Goal: Information Seeking & Learning: Learn about a topic

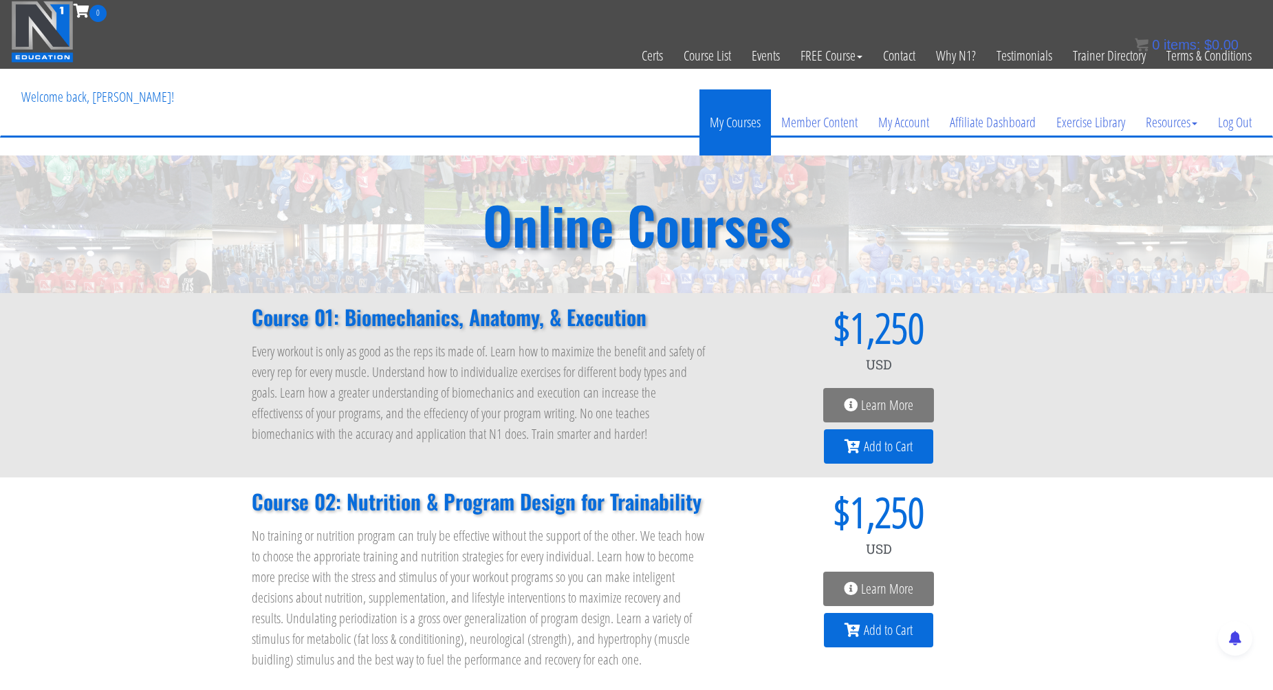
type input "[PERSON_NAME]"
click at [734, 122] on link "My Courses" at bounding box center [735, 122] width 72 height 66
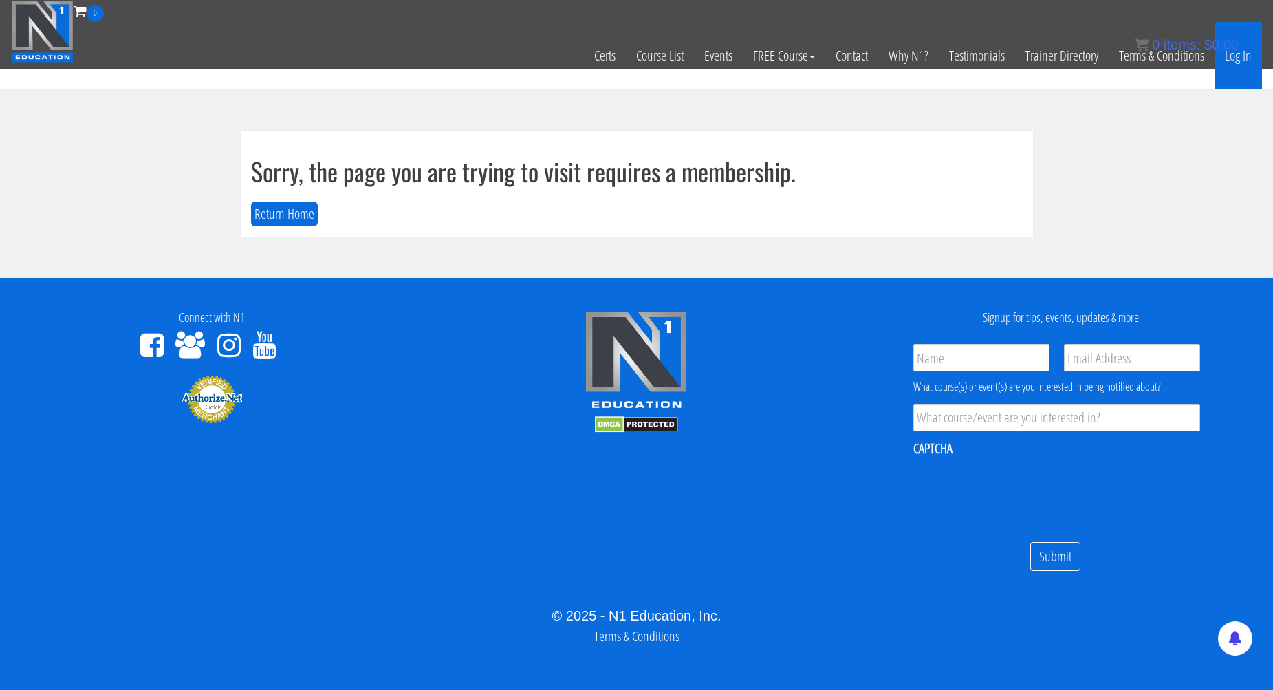
click at [1238, 60] on link "Log In" at bounding box center [1237, 55] width 47 height 67
click at [1242, 57] on link "Log In" at bounding box center [1237, 55] width 47 height 67
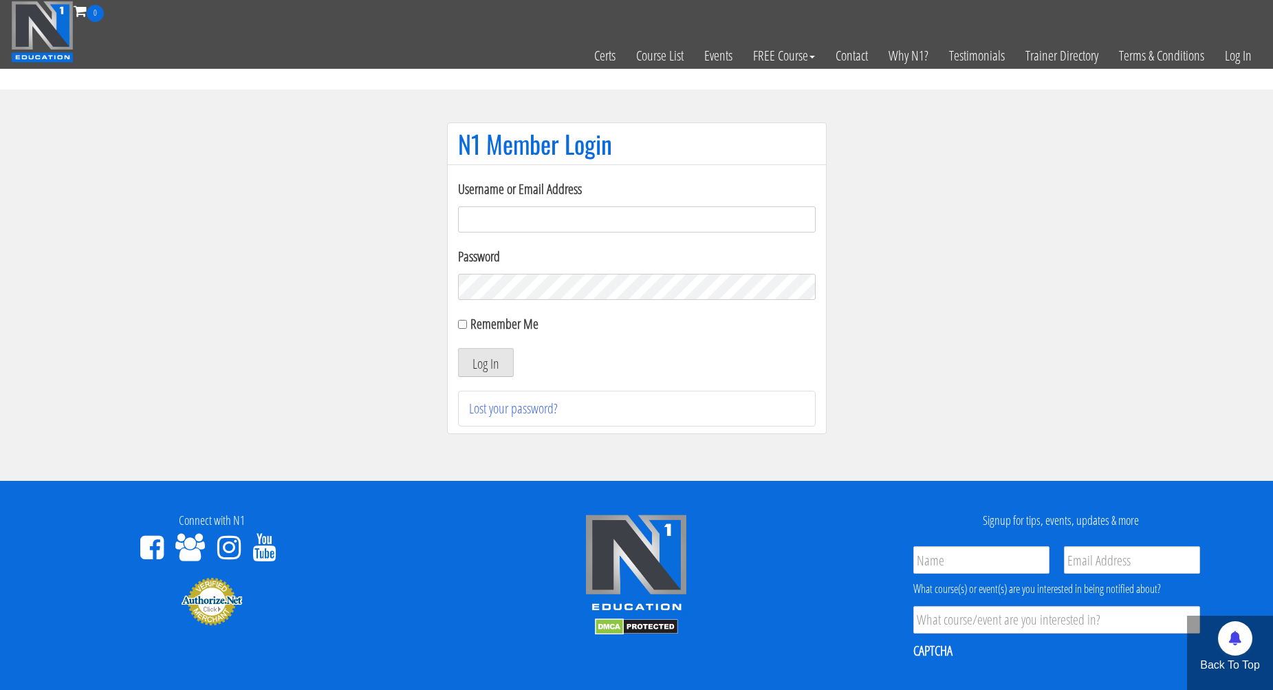
type input "nfox@synapsept.com"
click at [485, 362] on button "Log In" at bounding box center [486, 362] width 56 height 29
click at [505, 376] on button "Log In" at bounding box center [486, 362] width 56 height 29
click at [502, 364] on button "Log In" at bounding box center [486, 362] width 56 height 29
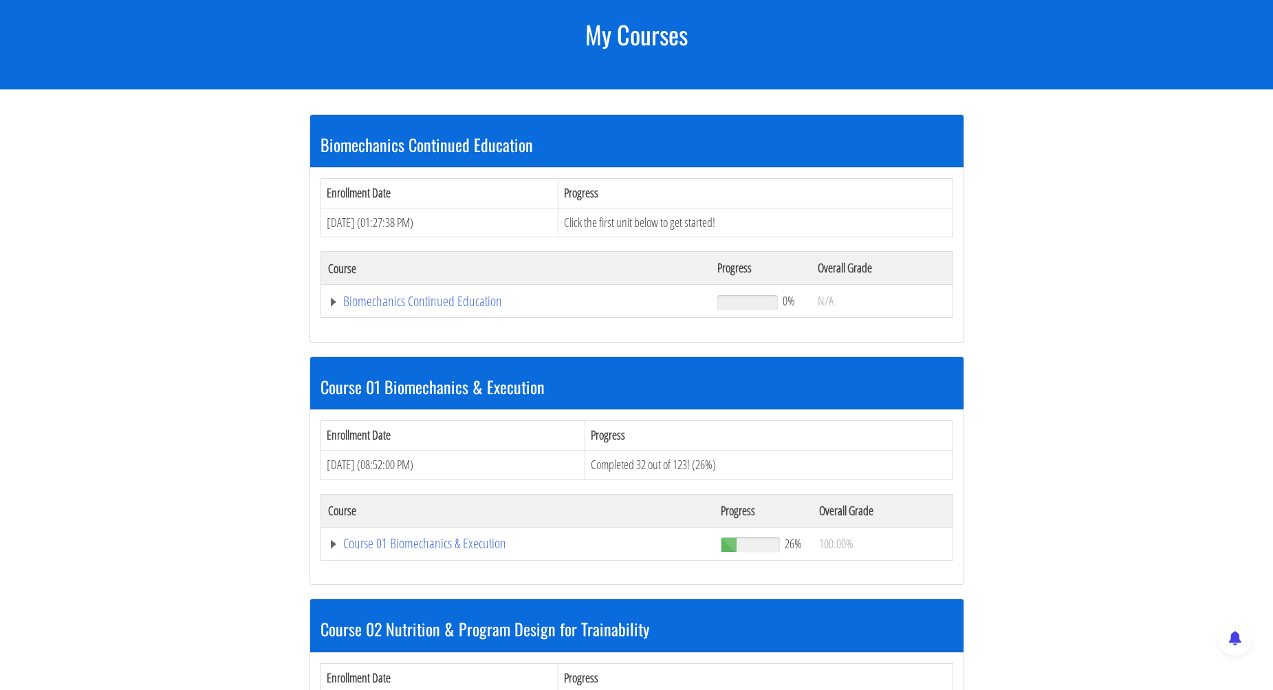
scroll to position [199, 0]
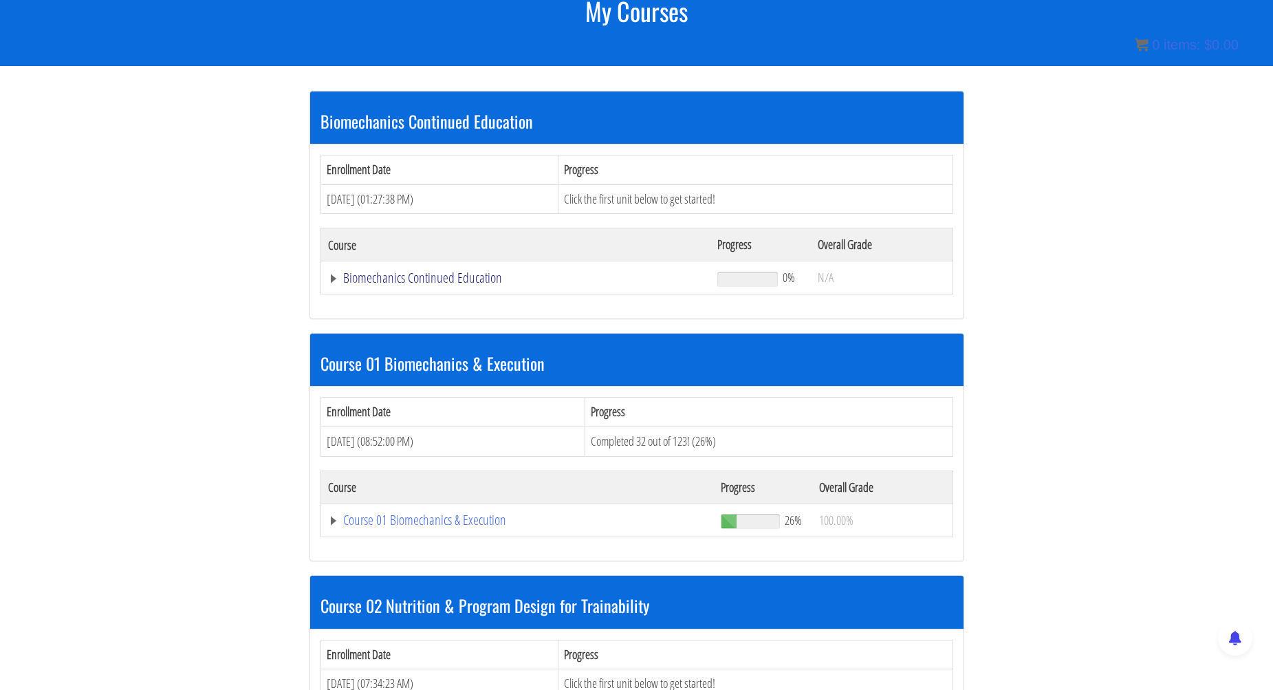
click at [442, 279] on link "Biomechanics Continued Education" at bounding box center [516, 278] width 376 height 14
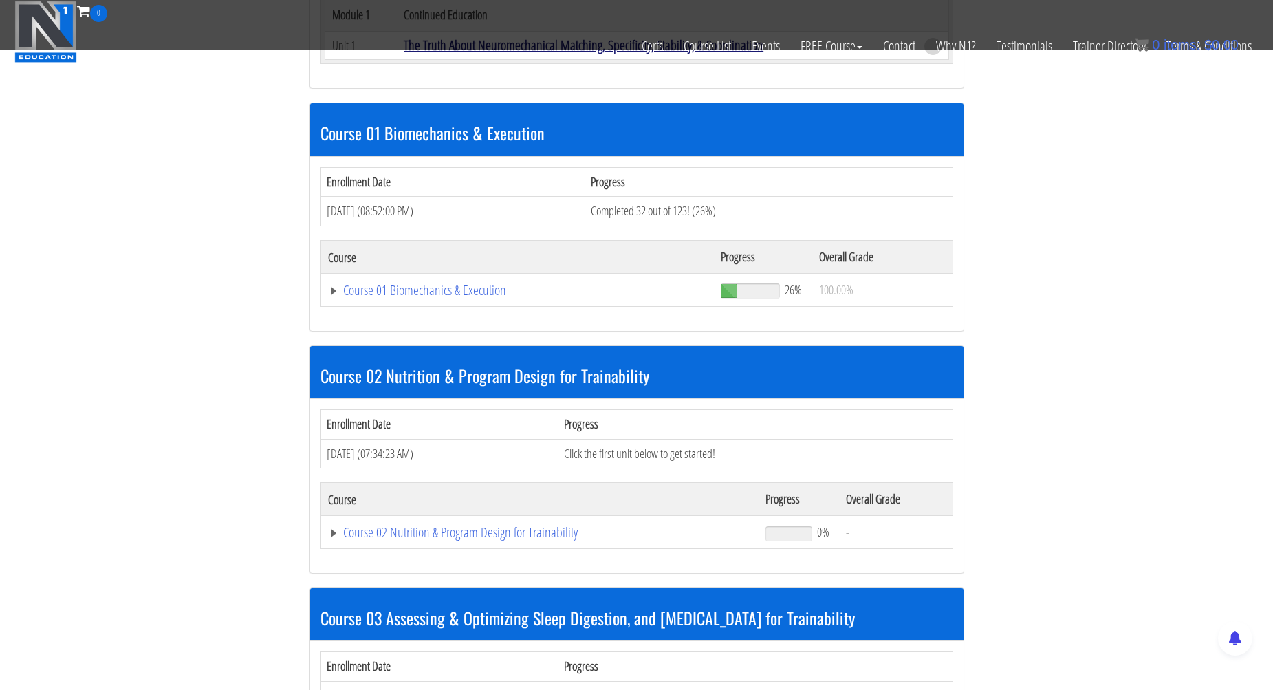
scroll to position [415, 0]
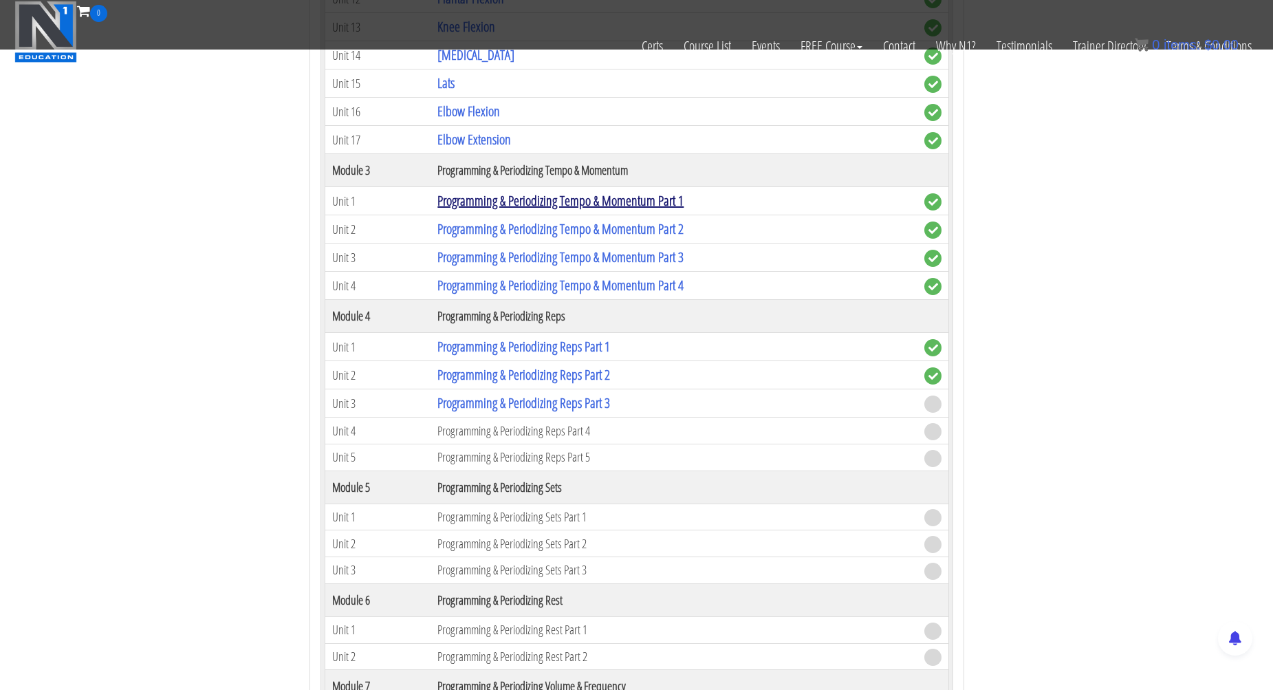
scroll to position [1429, 0]
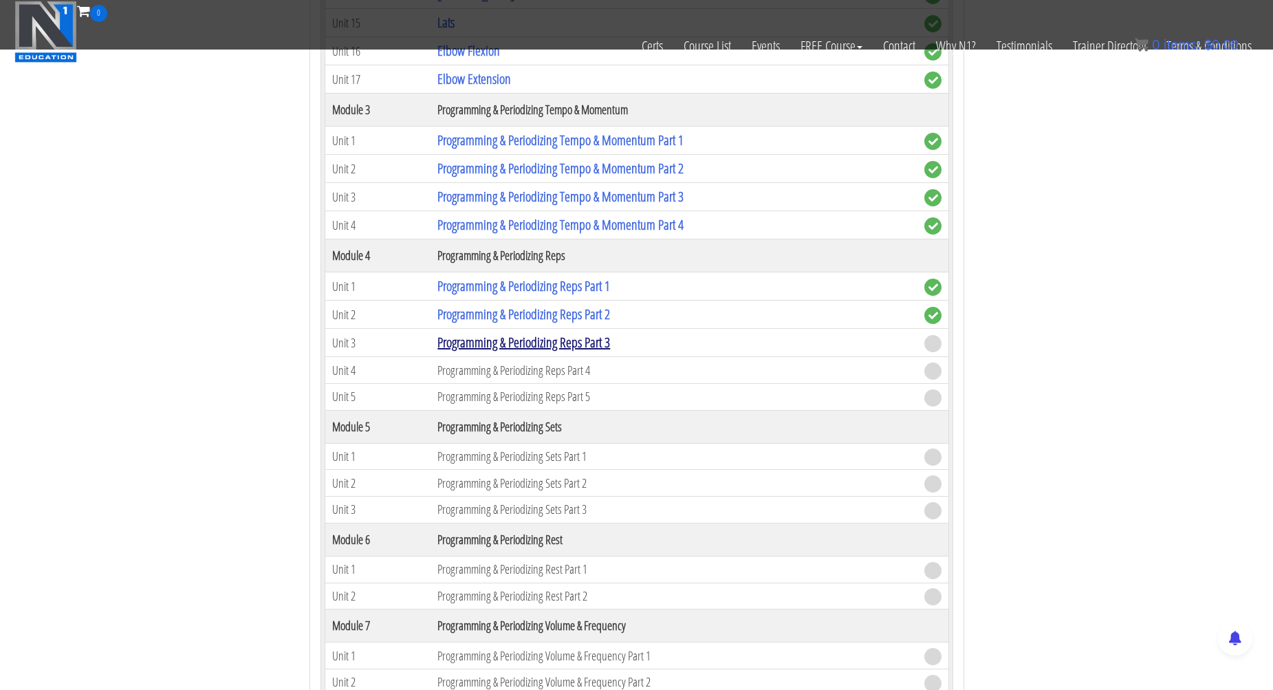
click at [531, 344] on link "Programming & Periodizing Reps Part 3" at bounding box center [523, 342] width 173 height 19
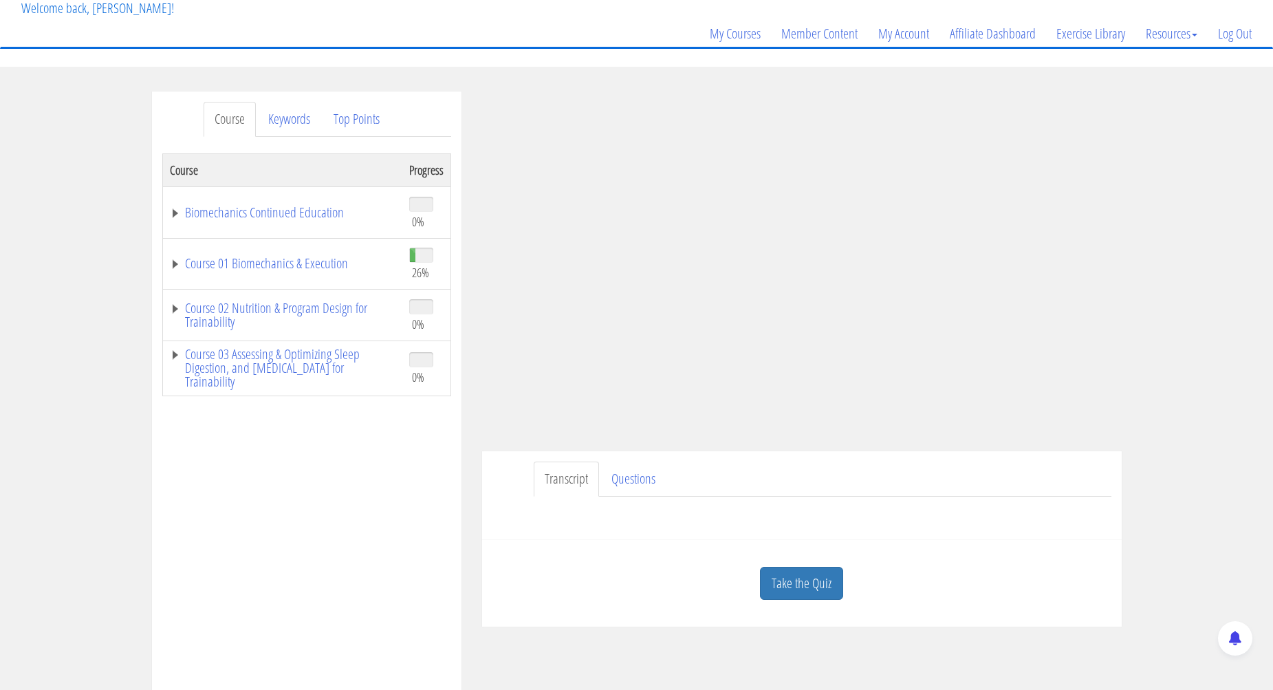
scroll to position [113, 0]
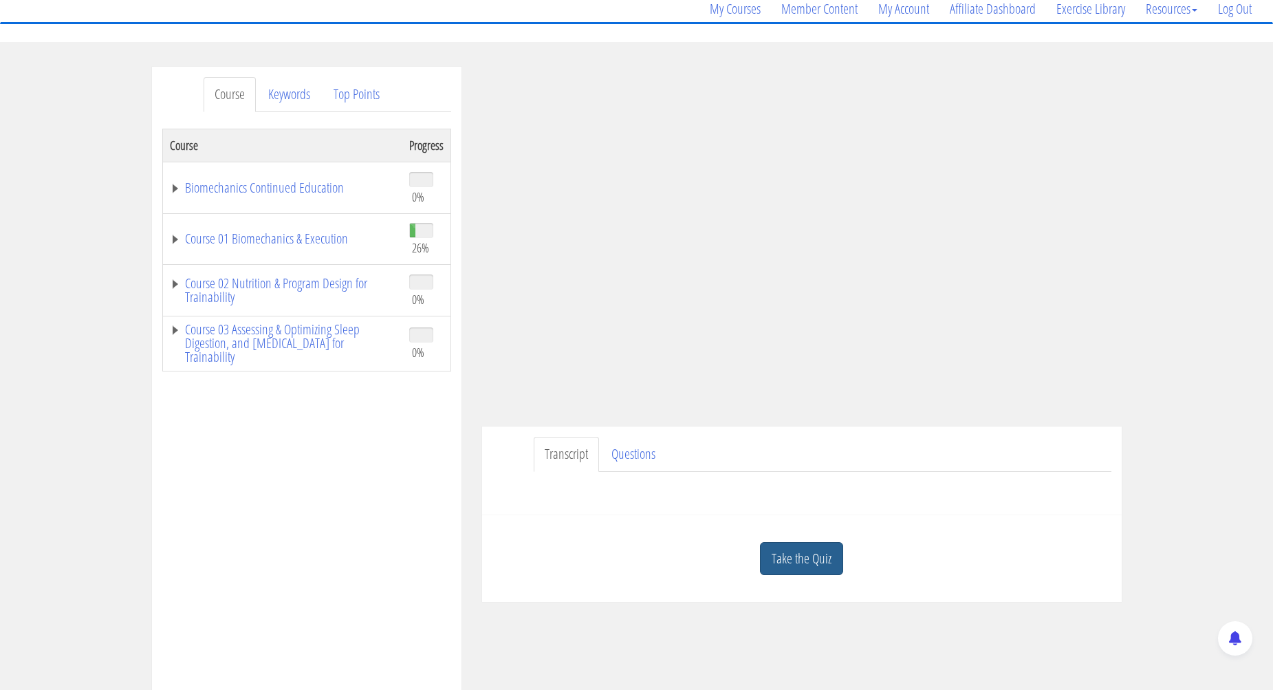
click at [820, 547] on link "Take the Quiz" at bounding box center [801, 559] width 83 height 34
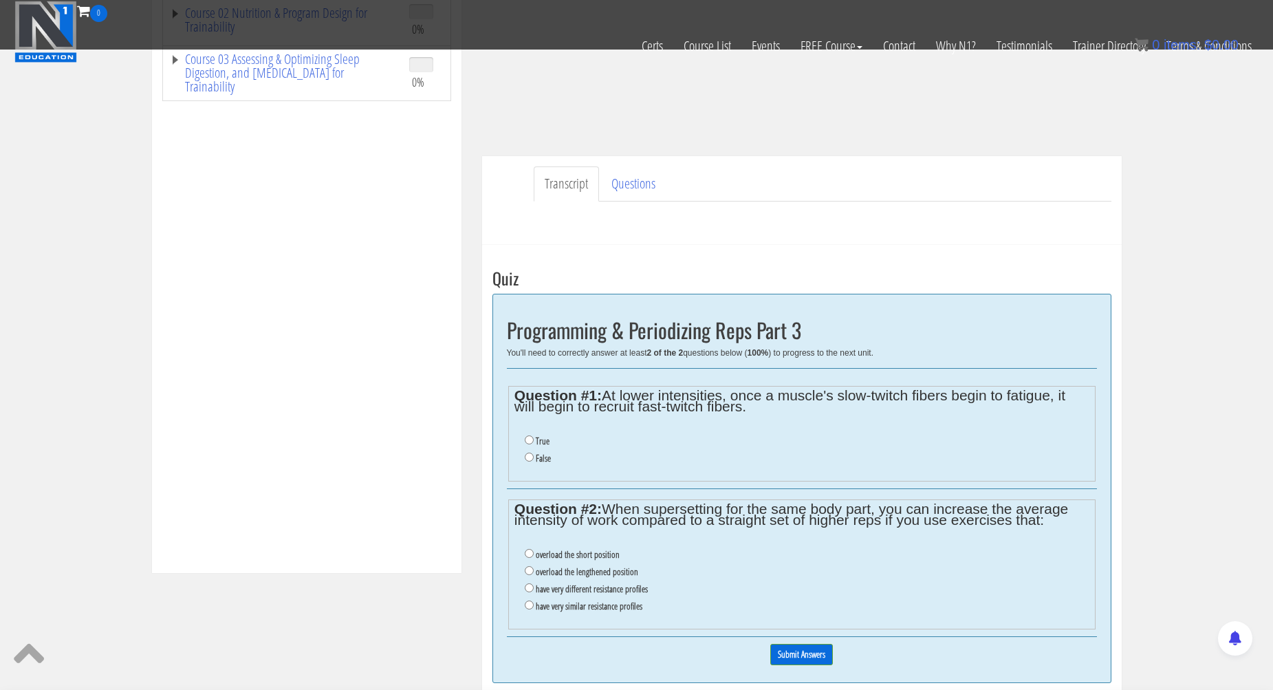
scroll to position [298, 0]
drag, startPoint x: 535, startPoint y: 449, endPoint x: 550, endPoint y: 457, distance: 16.9
click at [538, 451] on label "False" at bounding box center [543, 456] width 15 height 11
click at [534, 451] on input "False" at bounding box center [529, 455] width 9 height 9
radio input "true"
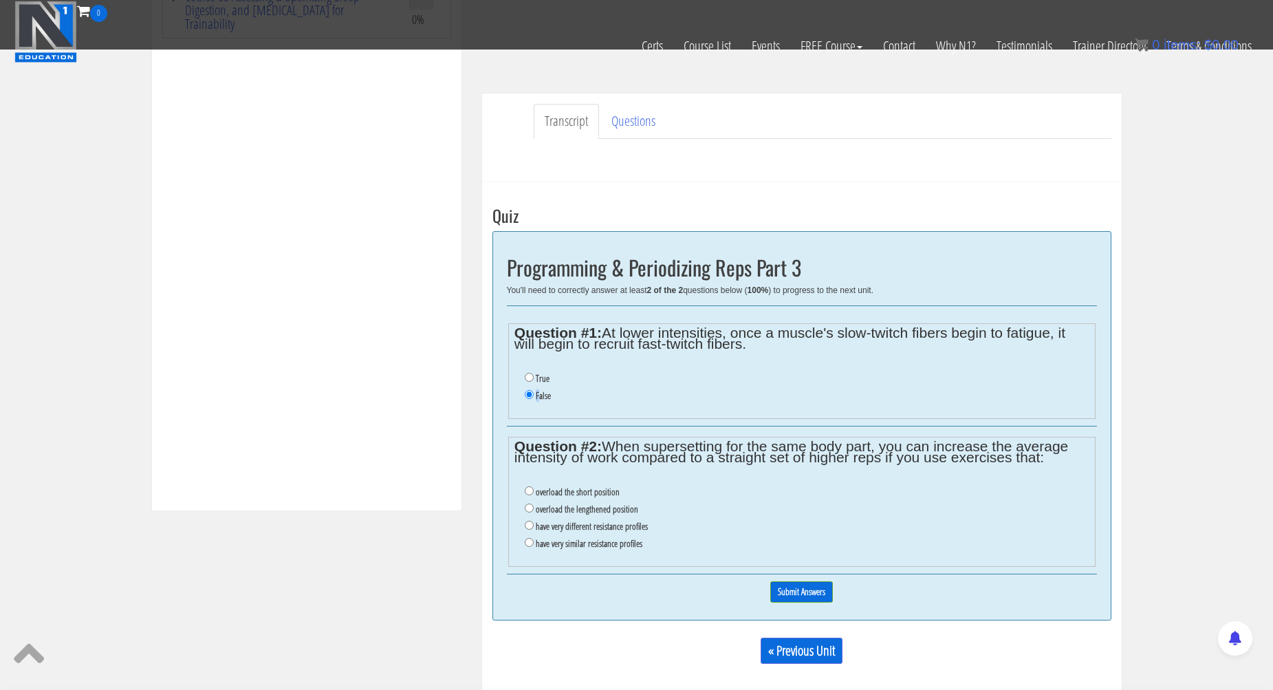
scroll to position [362, 0]
click at [614, 518] on label "have very different resistance profiles" at bounding box center [592, 523] width 112 height 11
click at [534, 518] on input "have very different resistance profiles" at bounding box center [529, 522] width 9 height 9
radio input "true"
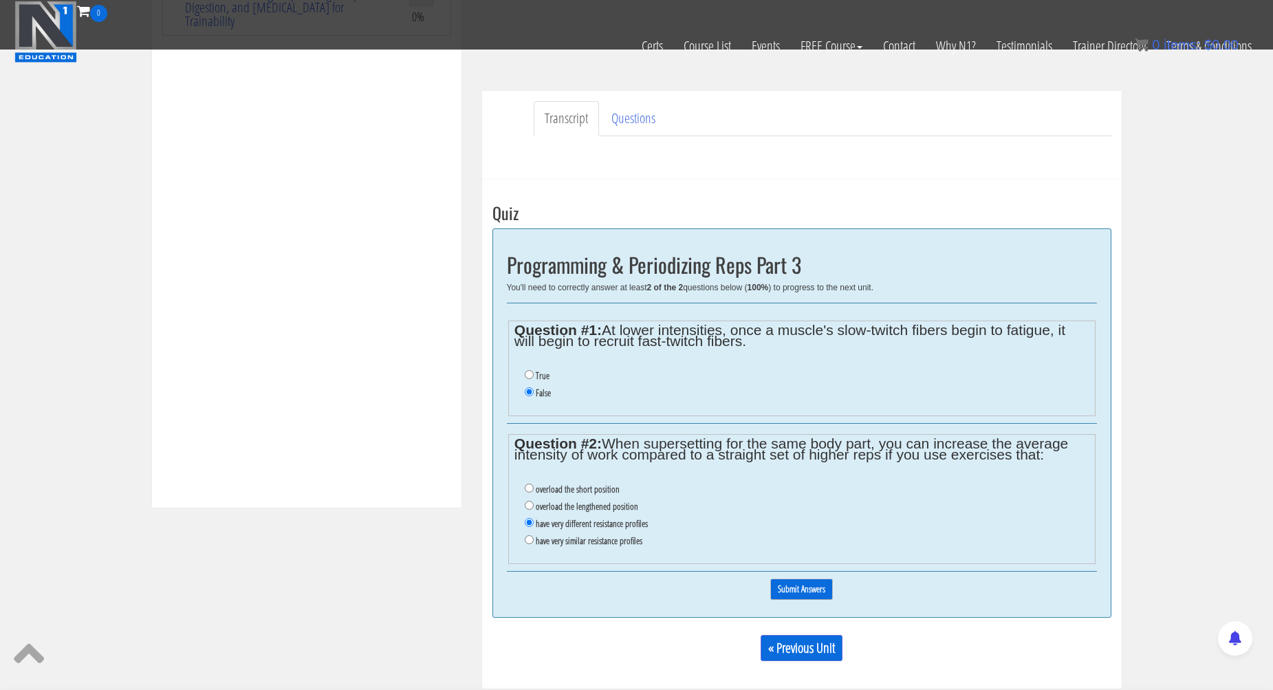
click at [788, 578] on input "Submit Answers" at bounding box center [801, 588] width 63 height 21
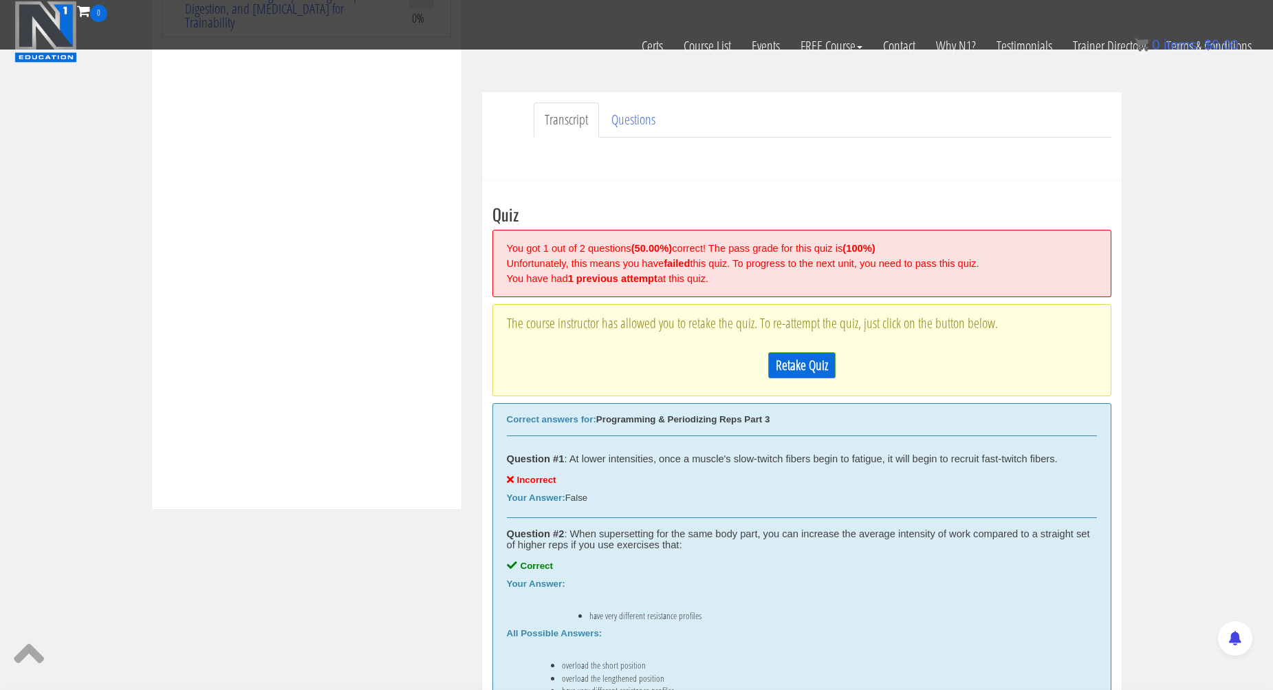
scroll to position [521, 0]
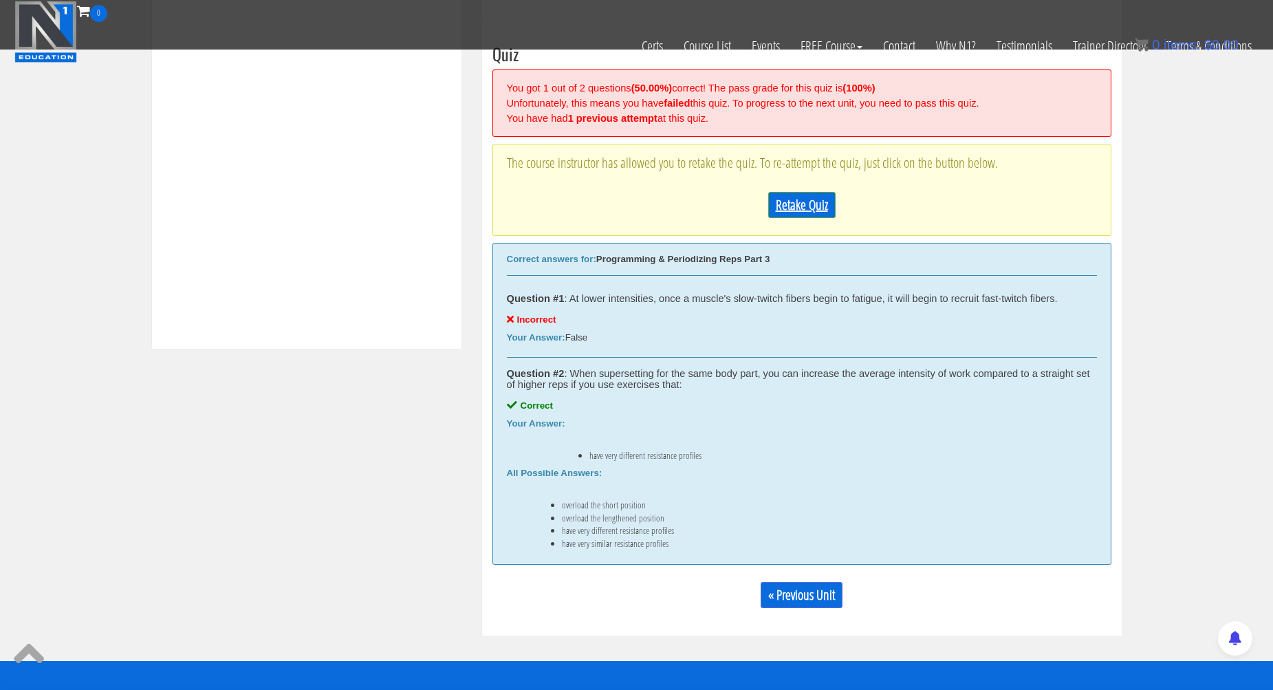
click at [811, 204] on link "Retake Quiz" at bounding box center [801, 205] width 67 height 26
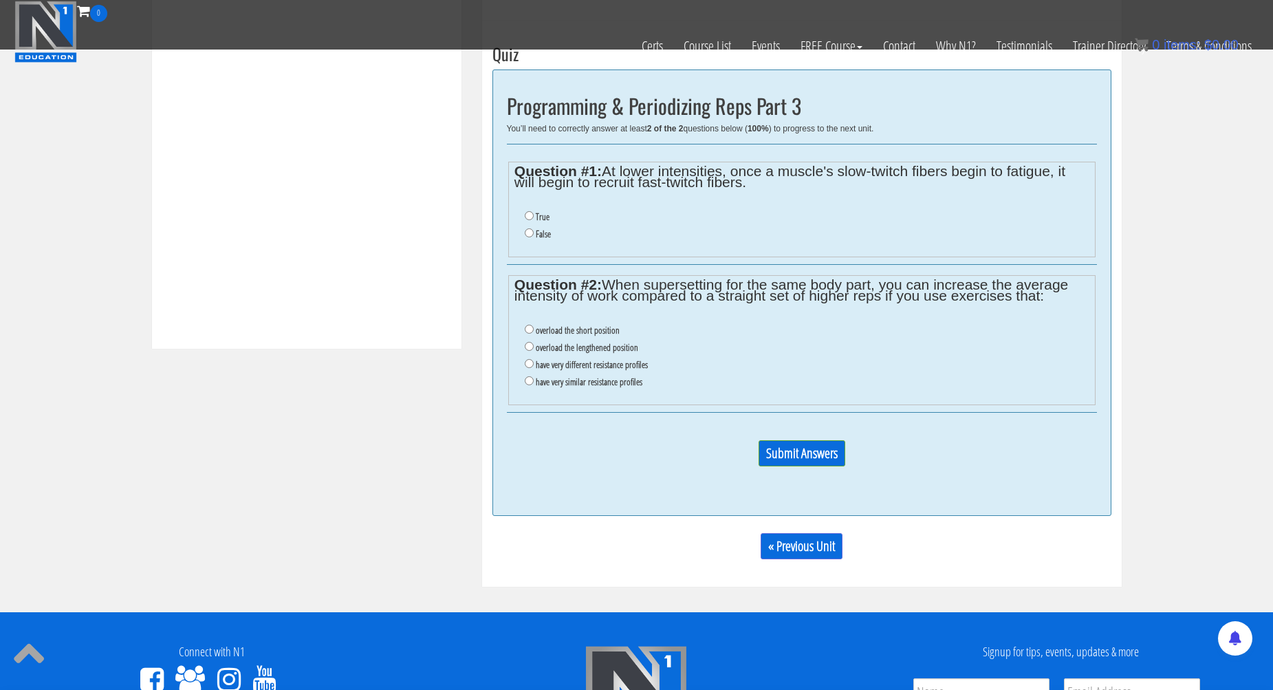
click at [536, 211] on label "True" at bounding box center [543, 216] width 14 height 11
click at [534, 211] on input "True" at bounding box center [529, 215] width 9 height 9
radio input "true"
drag, startPoint x: 635, startPoint y: 352, endPoint x: 681, endPoint y: 384, distance: 55.7
click at [635, 359] on label "have very different resistance profiles" at bounding box center [592, 364] width 112 height 11
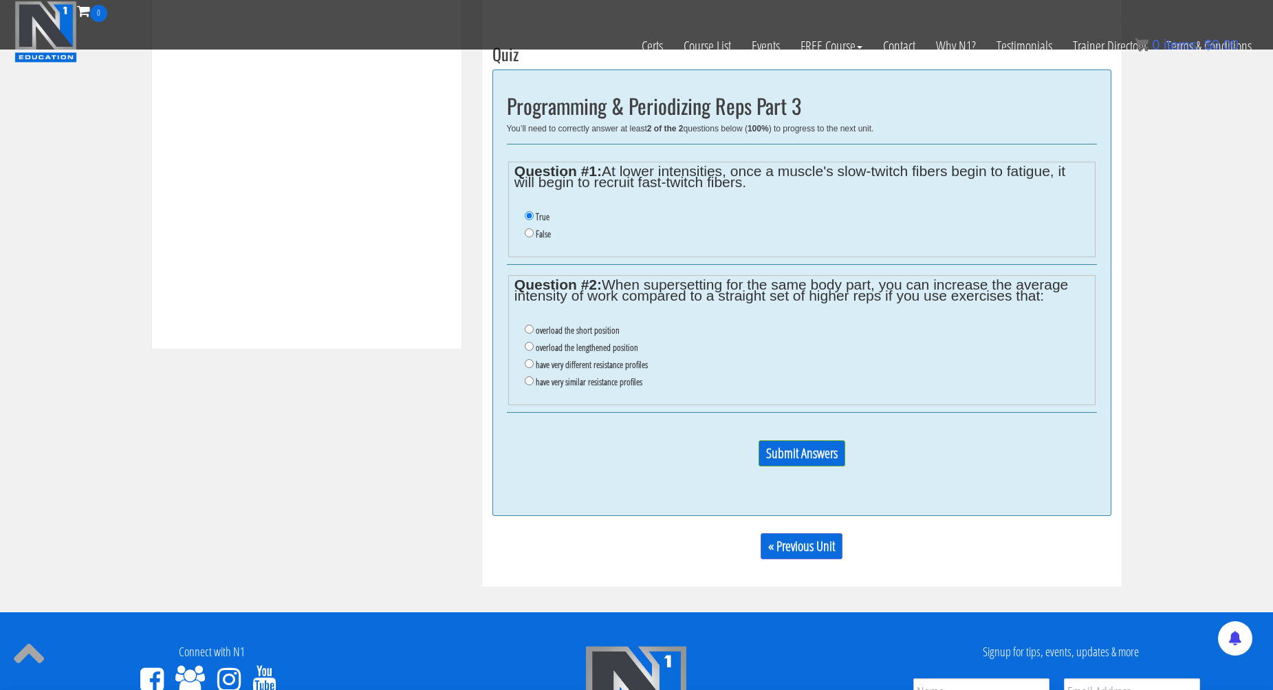
click at [534, 359] on input "have very different resistance profiles" at bounding box center [529, 363] width 9 height 9
radio input "true"
click at [787, 440] on input "Submit Answers" at bounding box center [801, 453] width 87 height 26
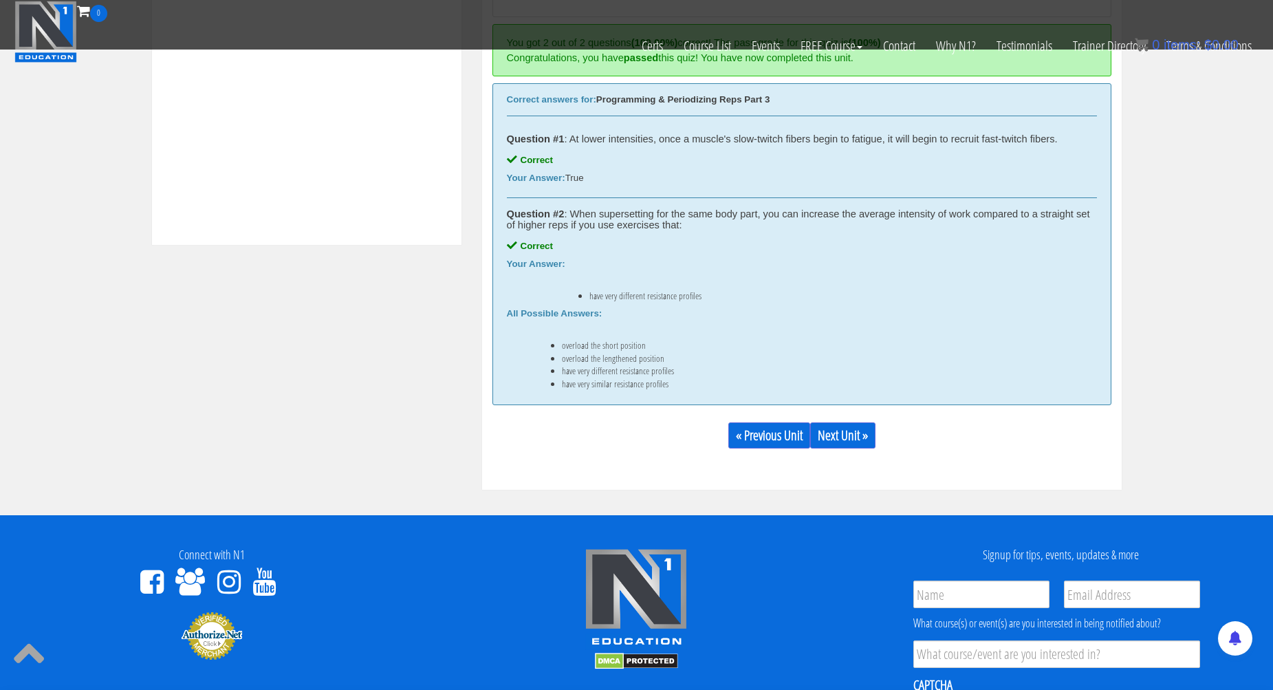
scroll to position [615, 0]
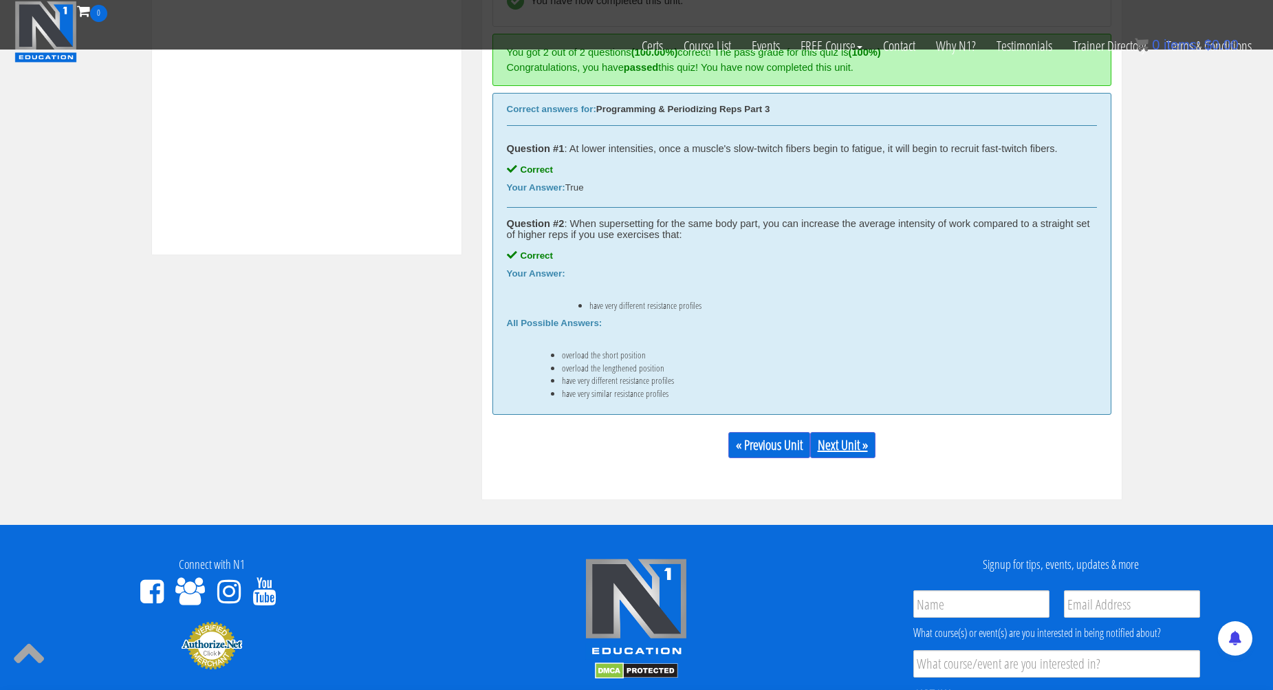
click at [850, 448] on link "Next Unit »" at bounding box center [842, 445] width 65 height 26
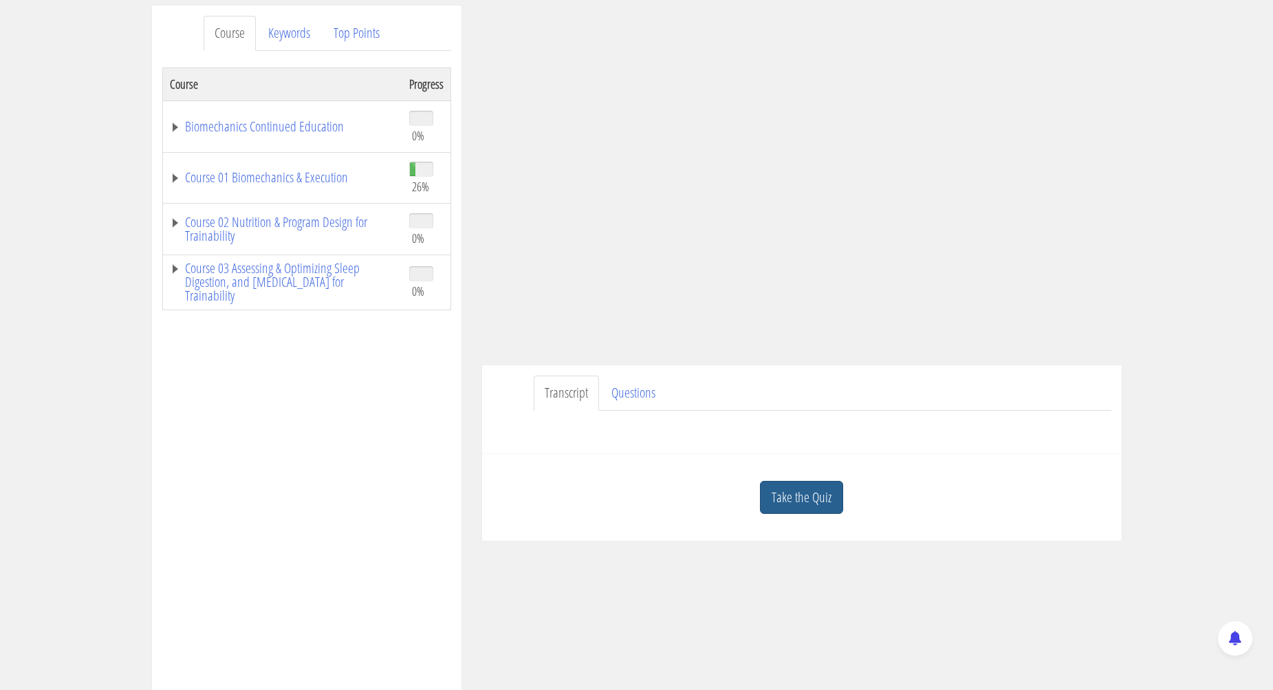
scroll to position [172, 0]
click at [807, 498] on link "Take the Quiz" at bounding box center [801, 500] width 83 height 34
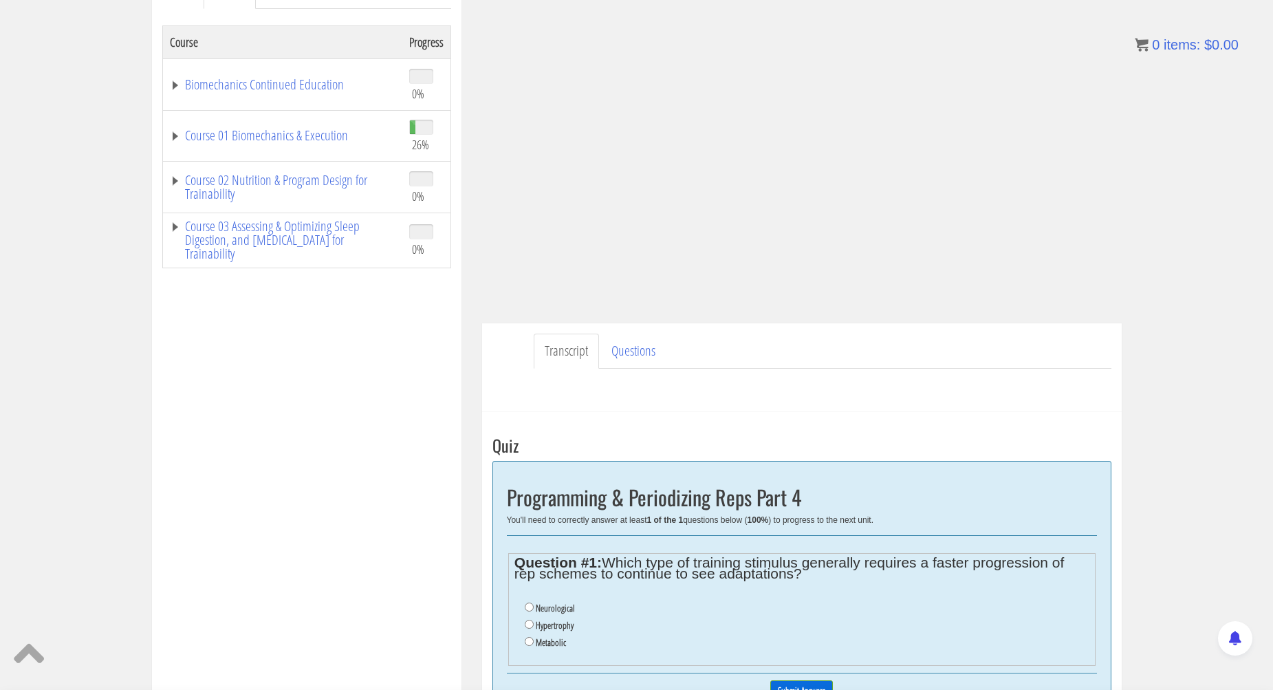
scroll to position [217, 0]
click at [553, 637] on label "Metabolic" at bounding box center [551, 642] width 30 height 11
click at [534, 637] on input "Metabolic" at bounding box center [529, 641] width 9 height 9
radio input "true"
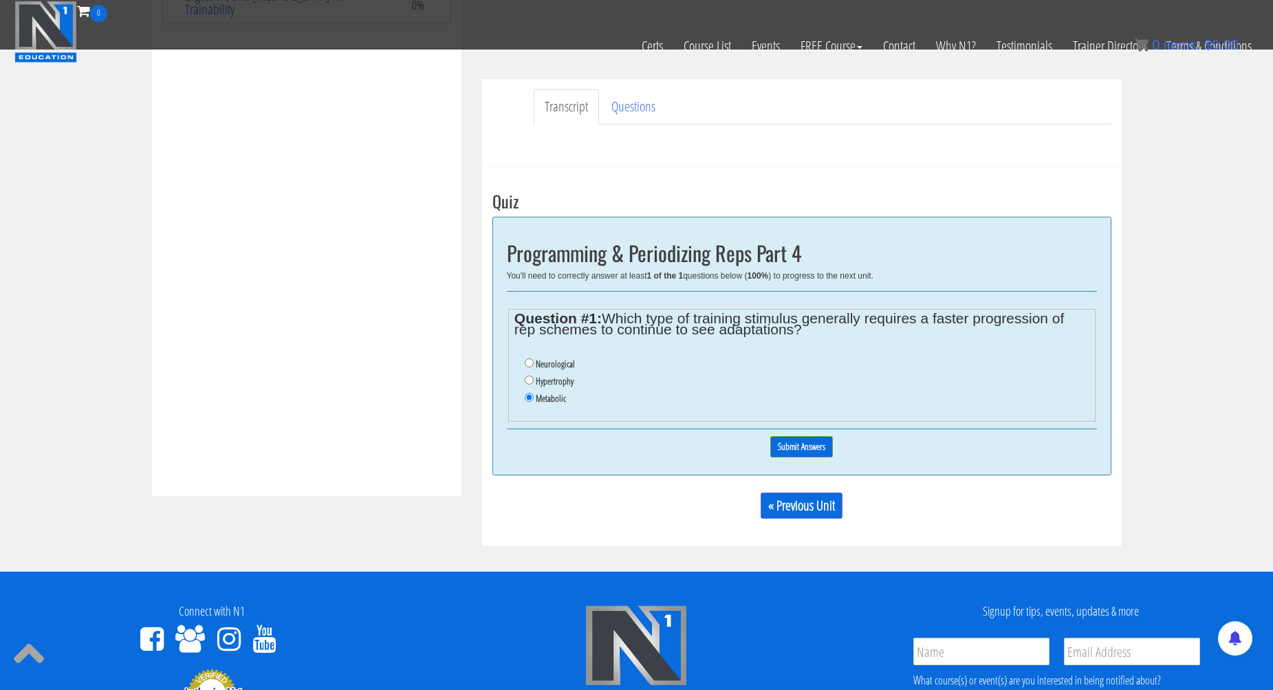
scroll to position [375, 0]
click at [802, 436] on input "Submit Answers" at bounding box center [801, 445] width 63 height 21
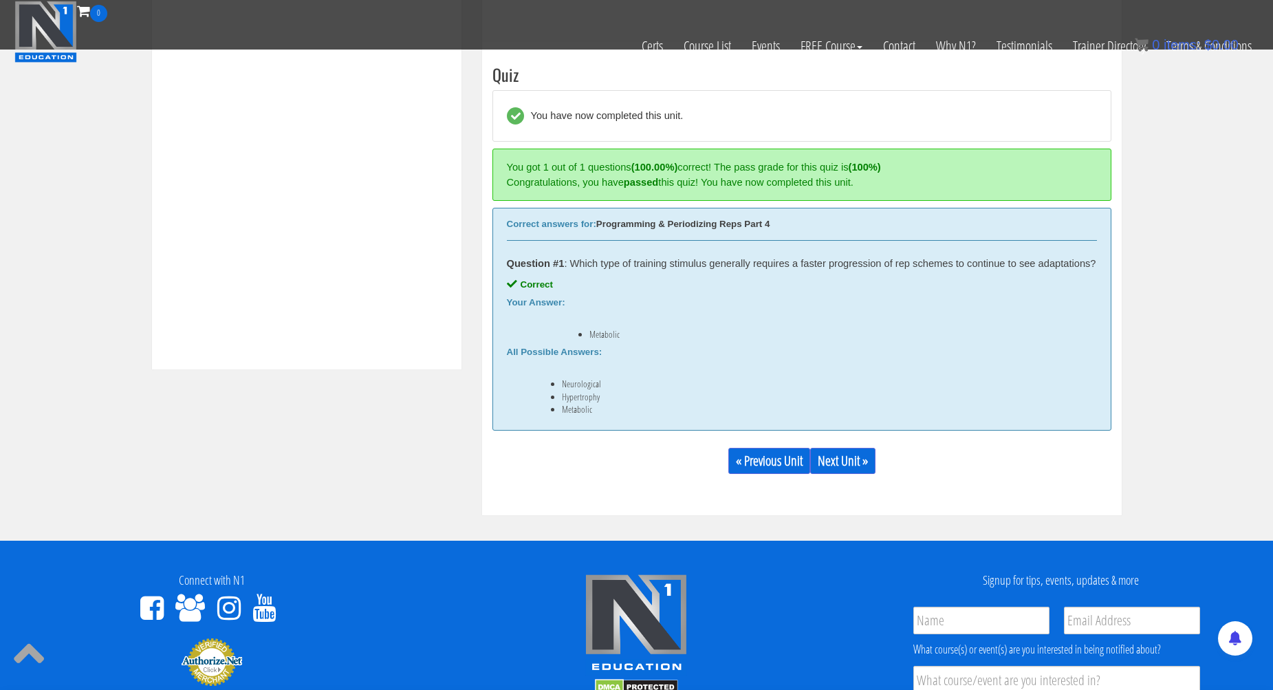
scroll to position [507, 0]
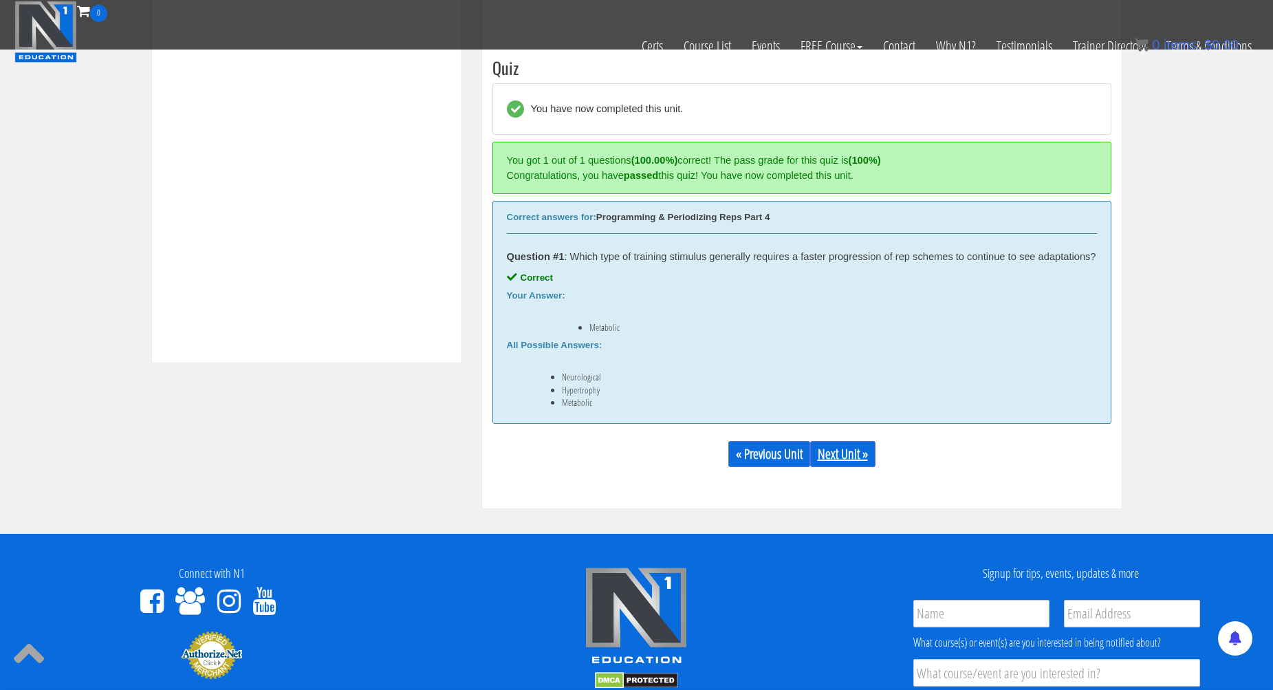
click at [850, 467] on link "Next Unit »" at bounding box center [842, 454] width 65 height 26
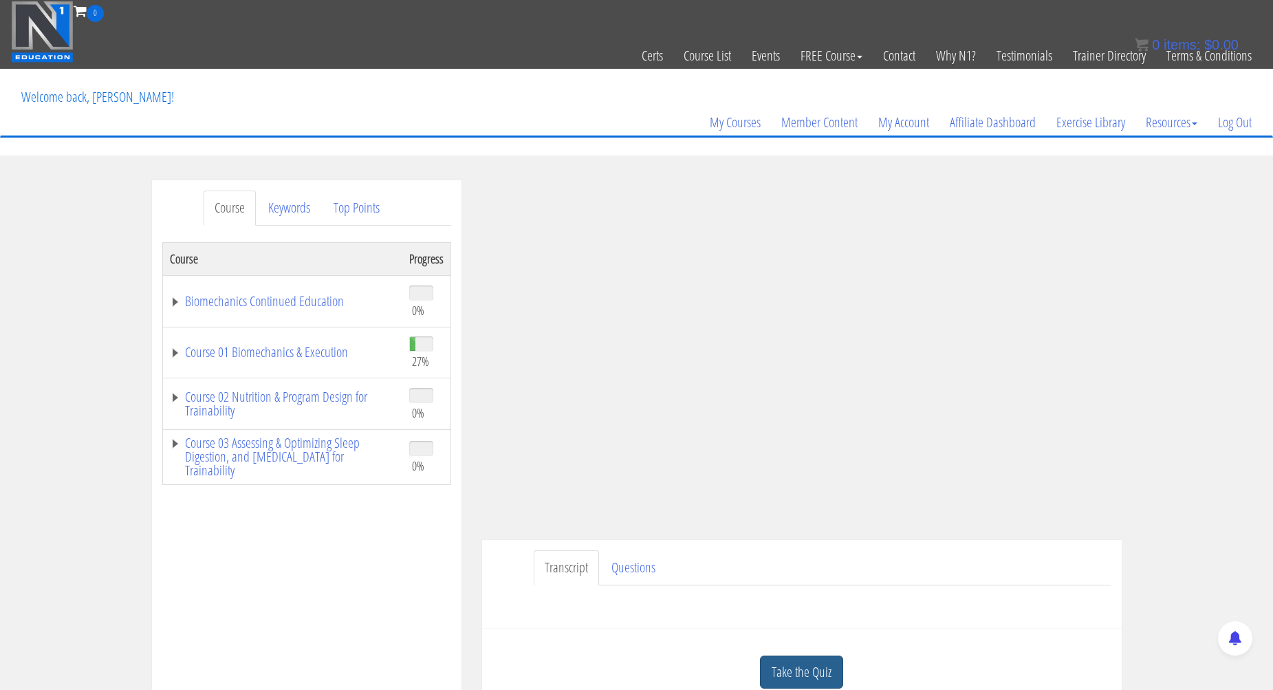
scroll to position [4, 0]
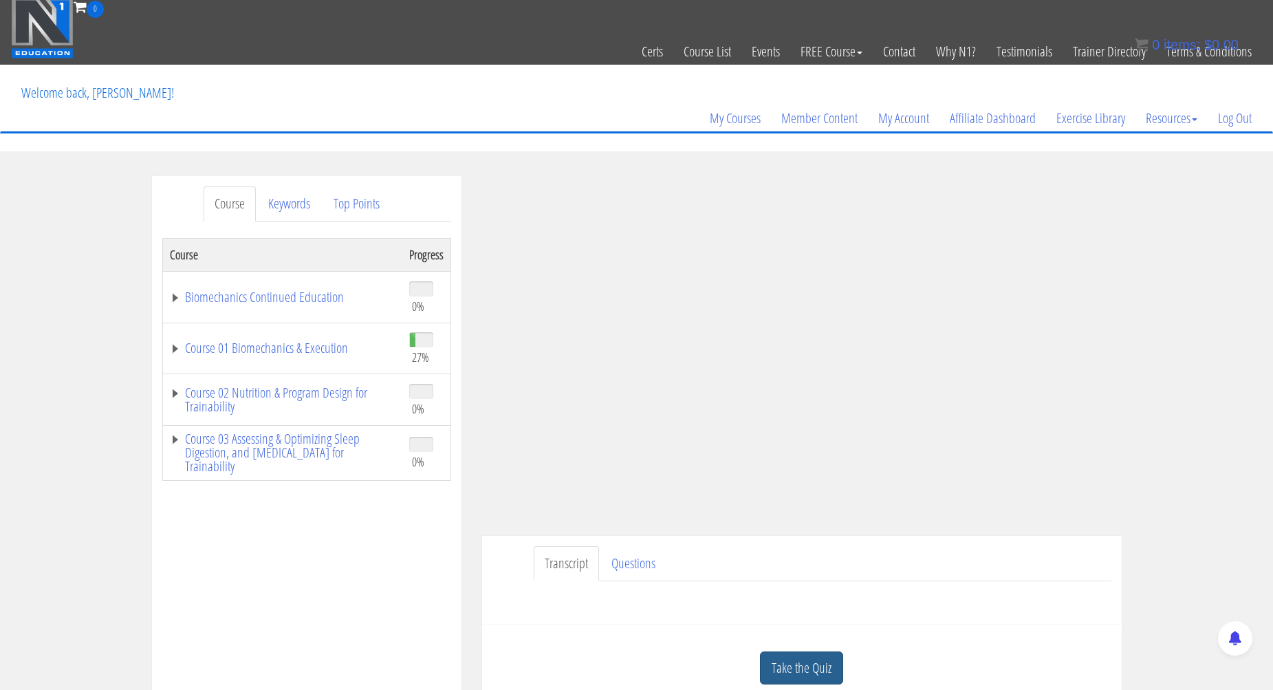
click at [811, 659] on link "Take the Quiz" at bounding box center [801, 668] width 83 height 34
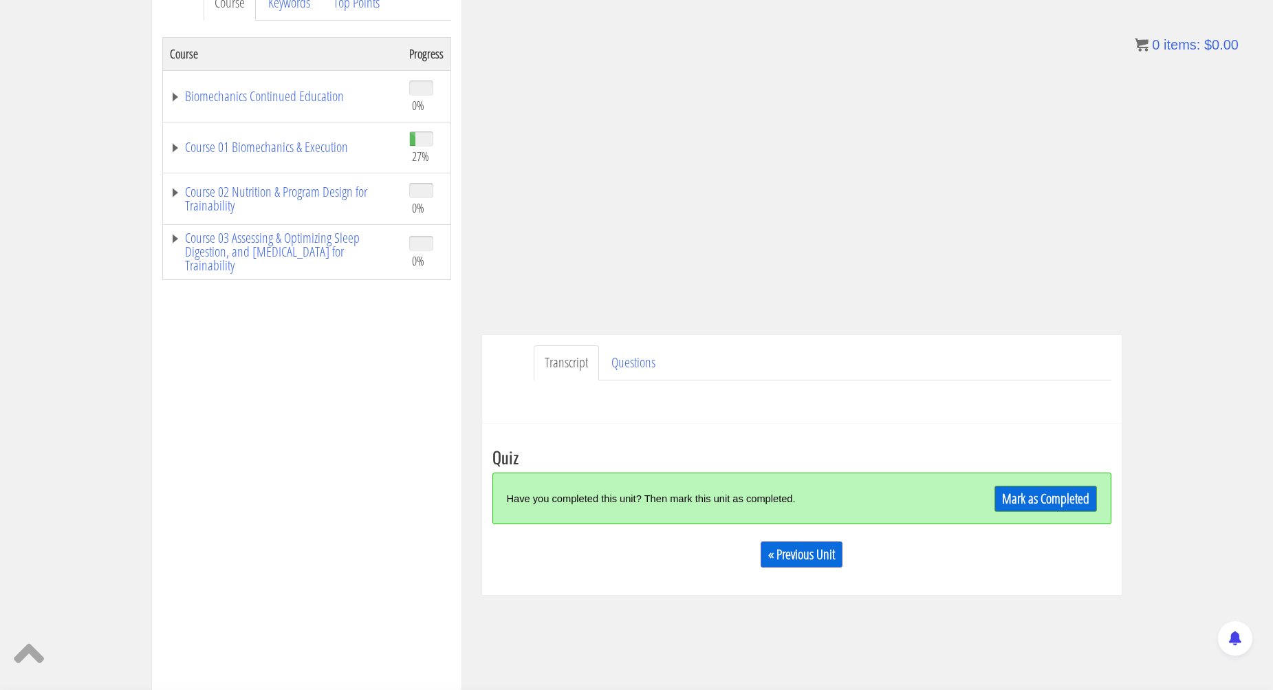
scroll to position [267, 0]
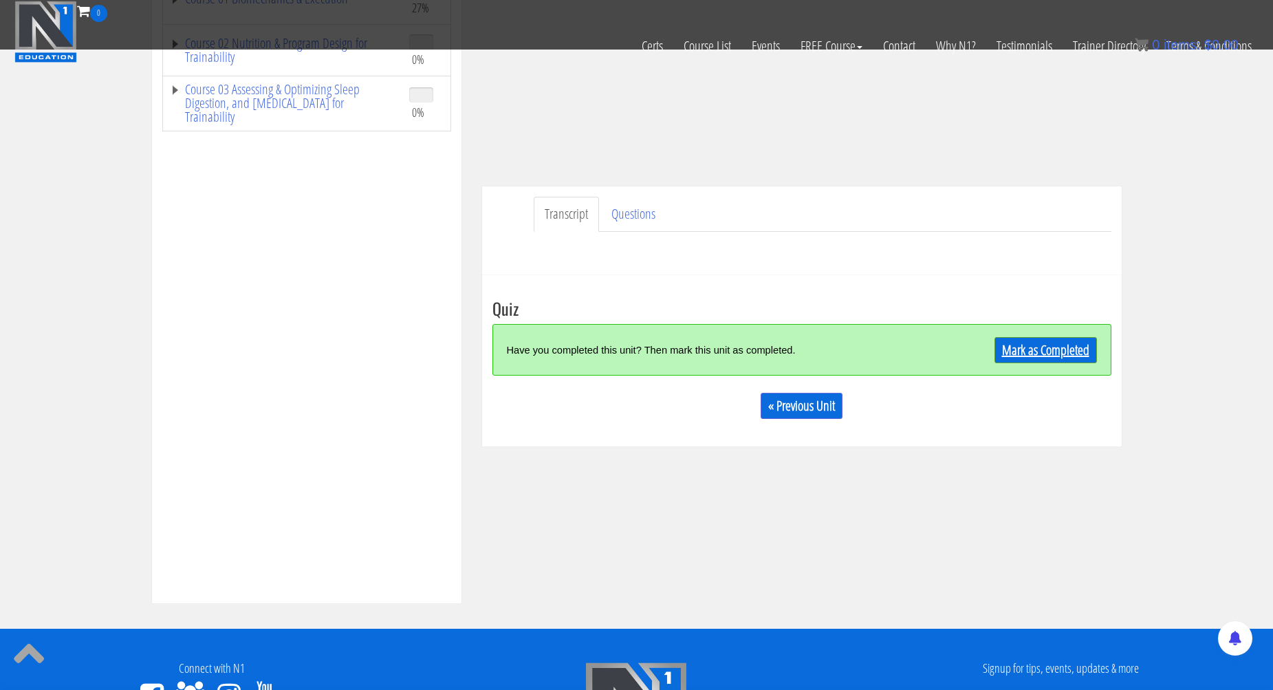
click at [1044, 351] on link "Mark as Completed" at bounding box center [1045, 350] width 102 height 26
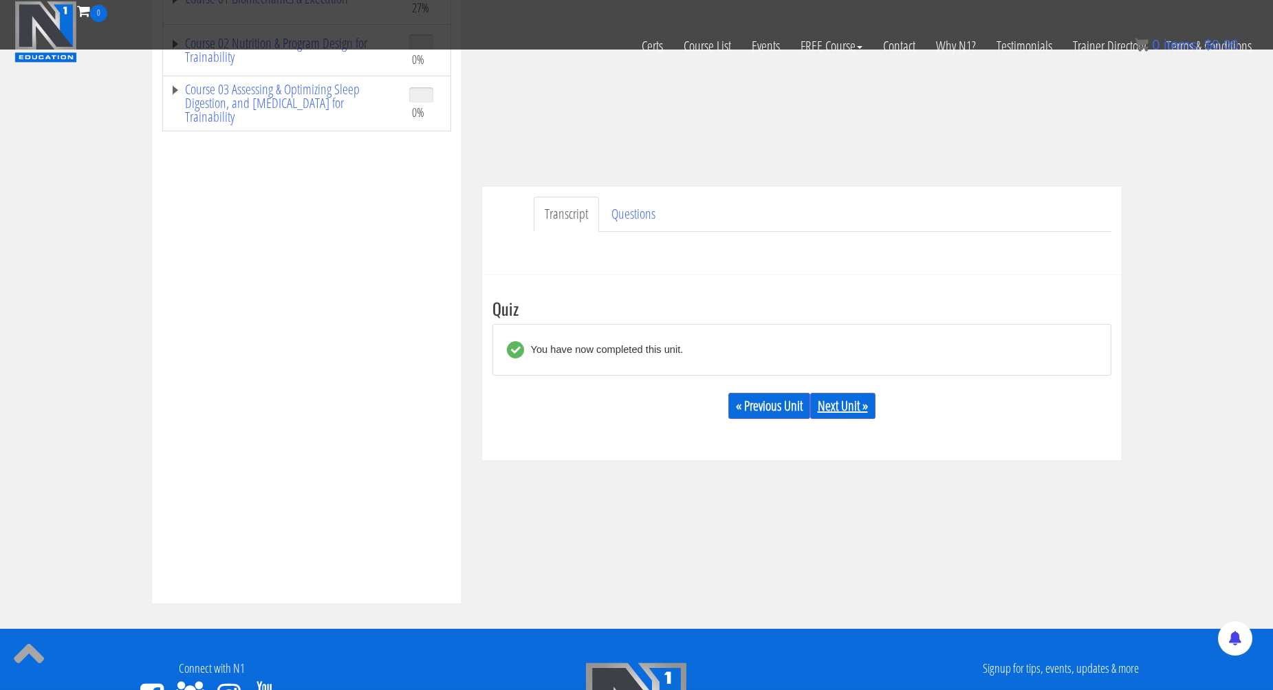
click at [840, 404] on link "Next Unit »" at bounding box center [842, 406] width 65 height 26
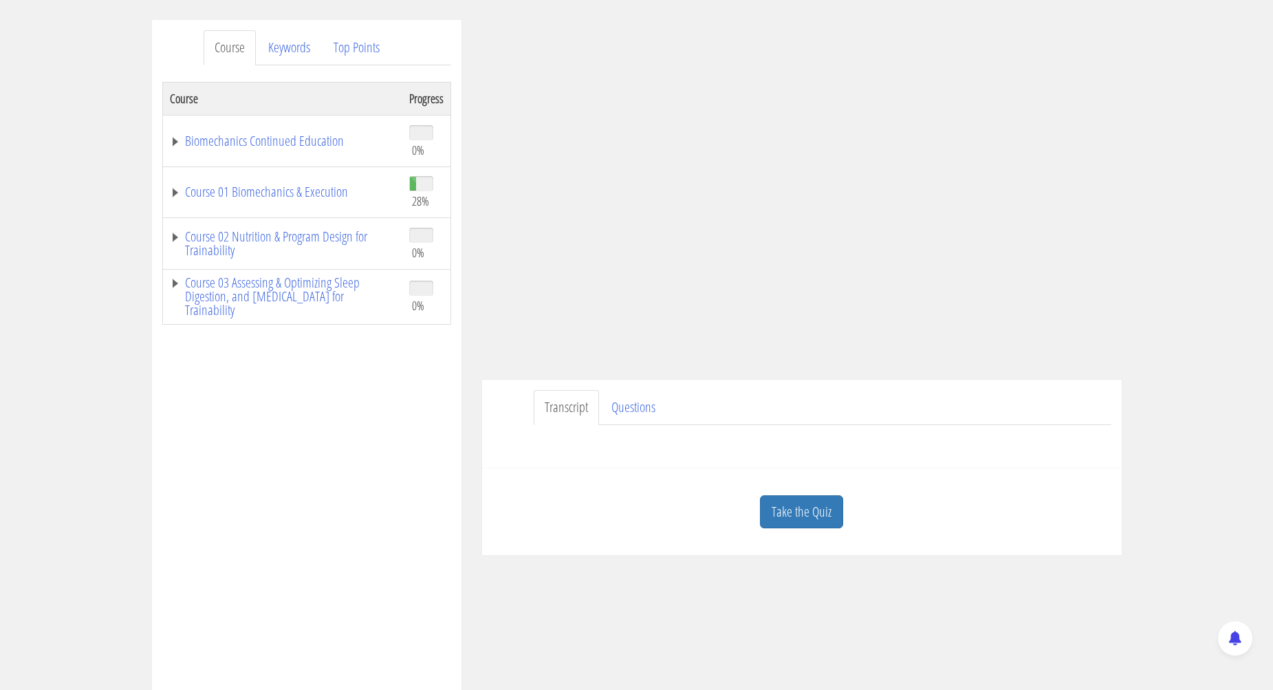
scroll to position [170, 0]
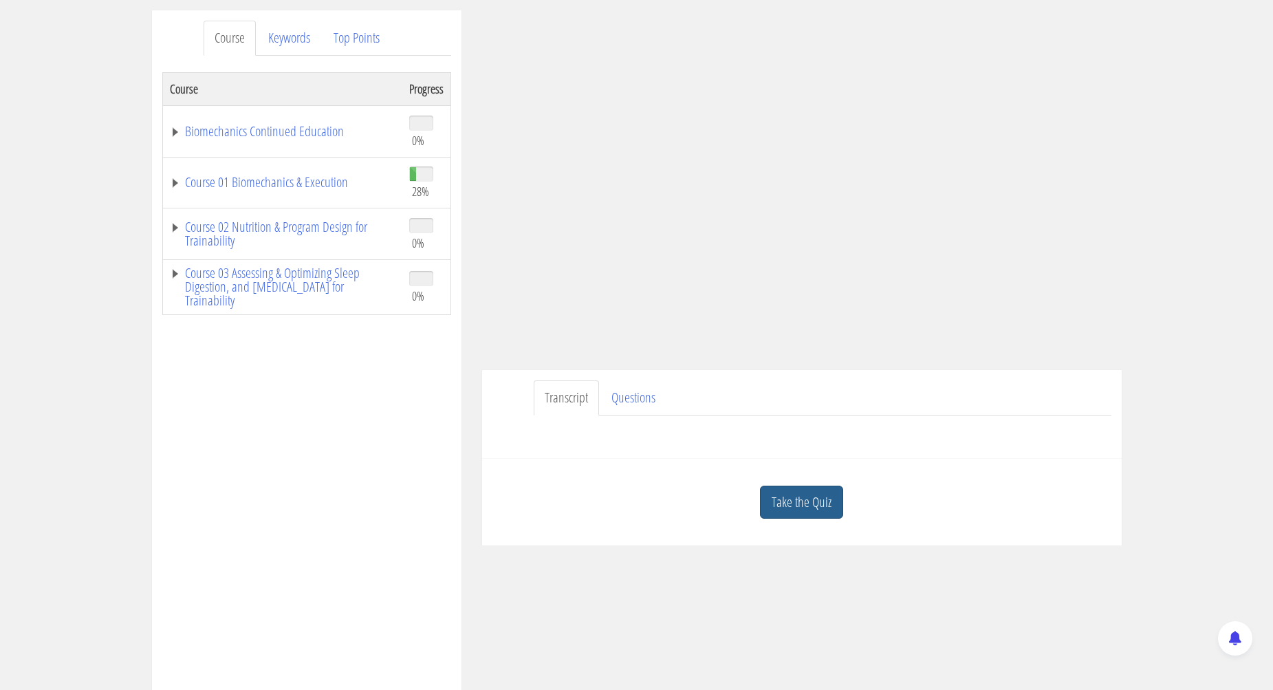
click at [811, 498] on link "Take the Quiz" at bounding box center [801, 502] width 83 height 34
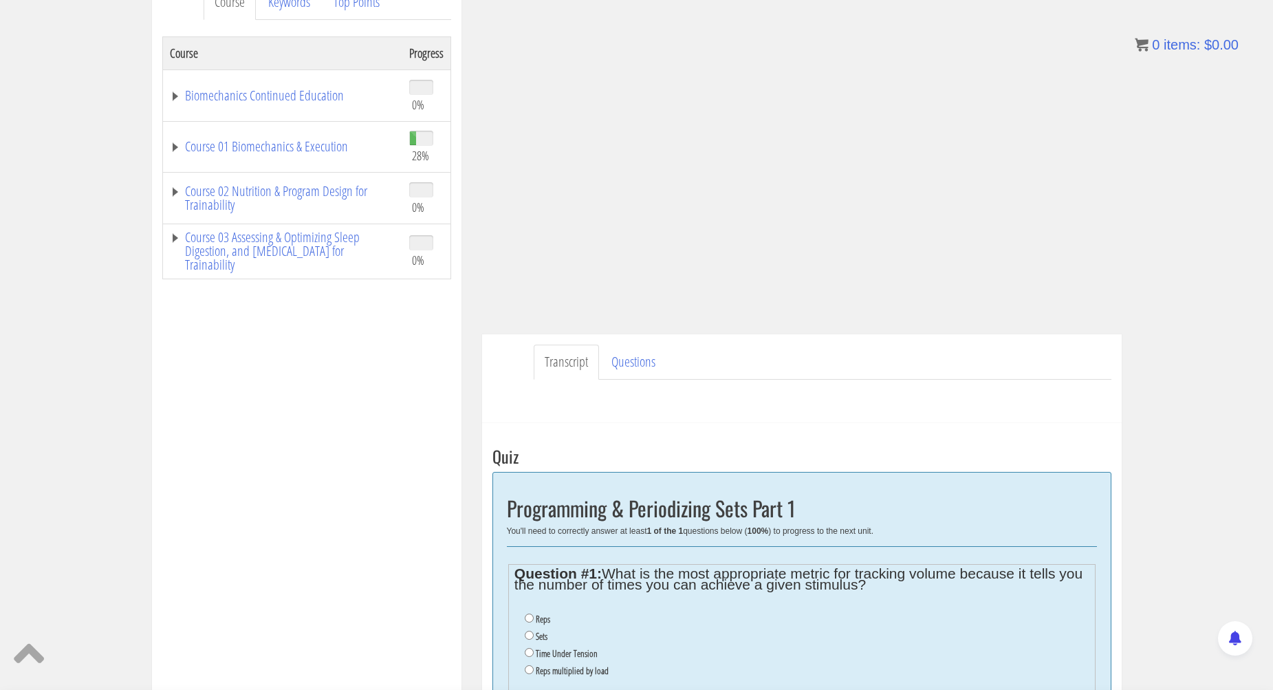
scroll to position [208, 0]
click at [536, 630] on label "Sets" at bounding box center [542, 633] width 12 height 11
click at [534, 630] on input "Sets" at bounding box center [529, 632] width 9 height 9
radio input "true"
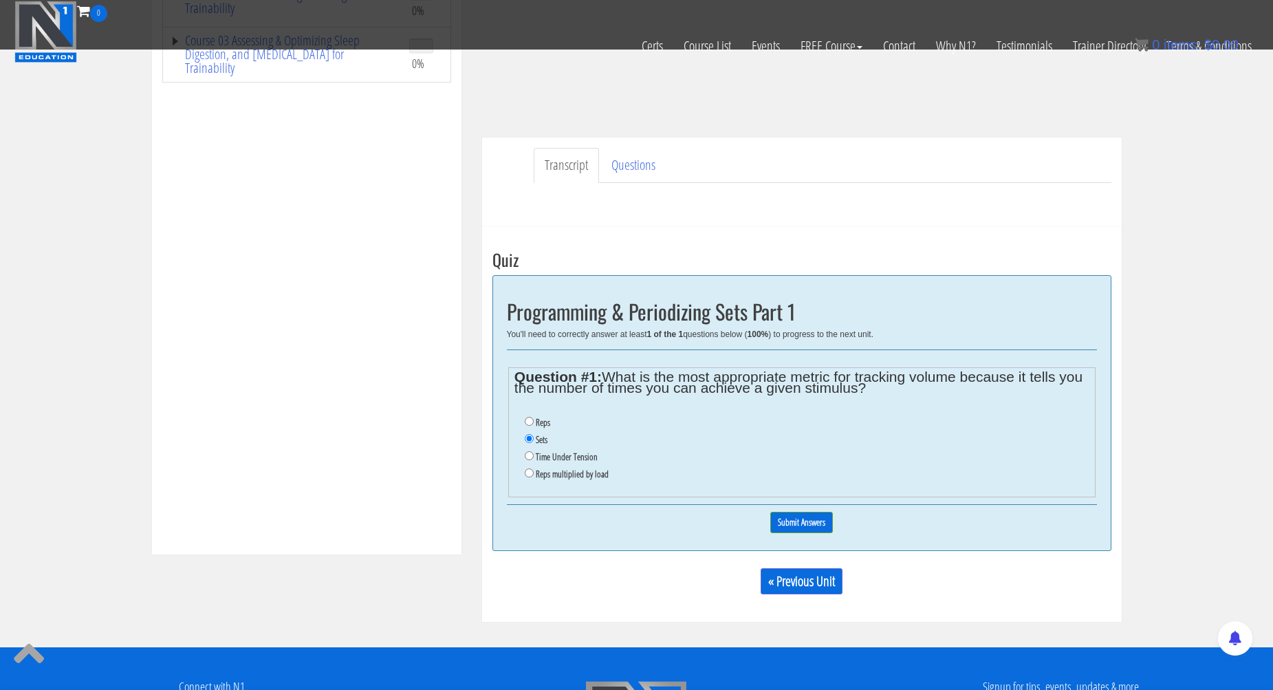
scroll to position [318, 0]
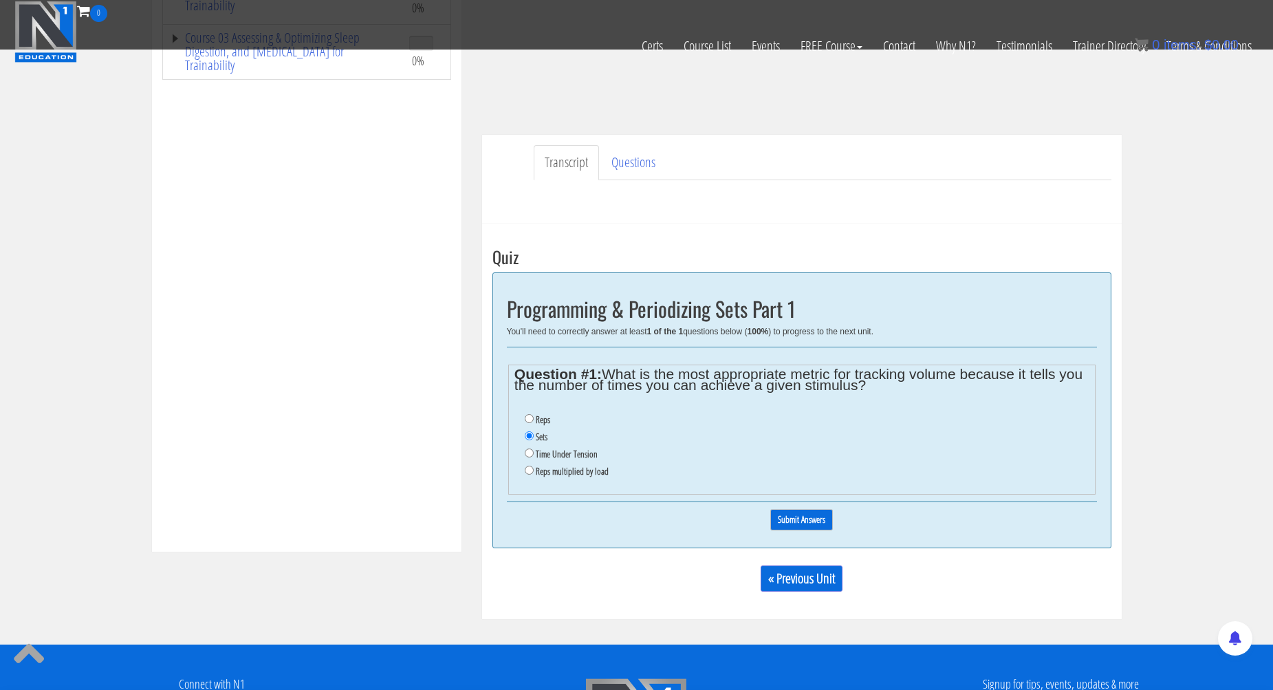
click at [805, 509] on input "Submit Answers" at bounding box center [801, 519] width 63 height 21
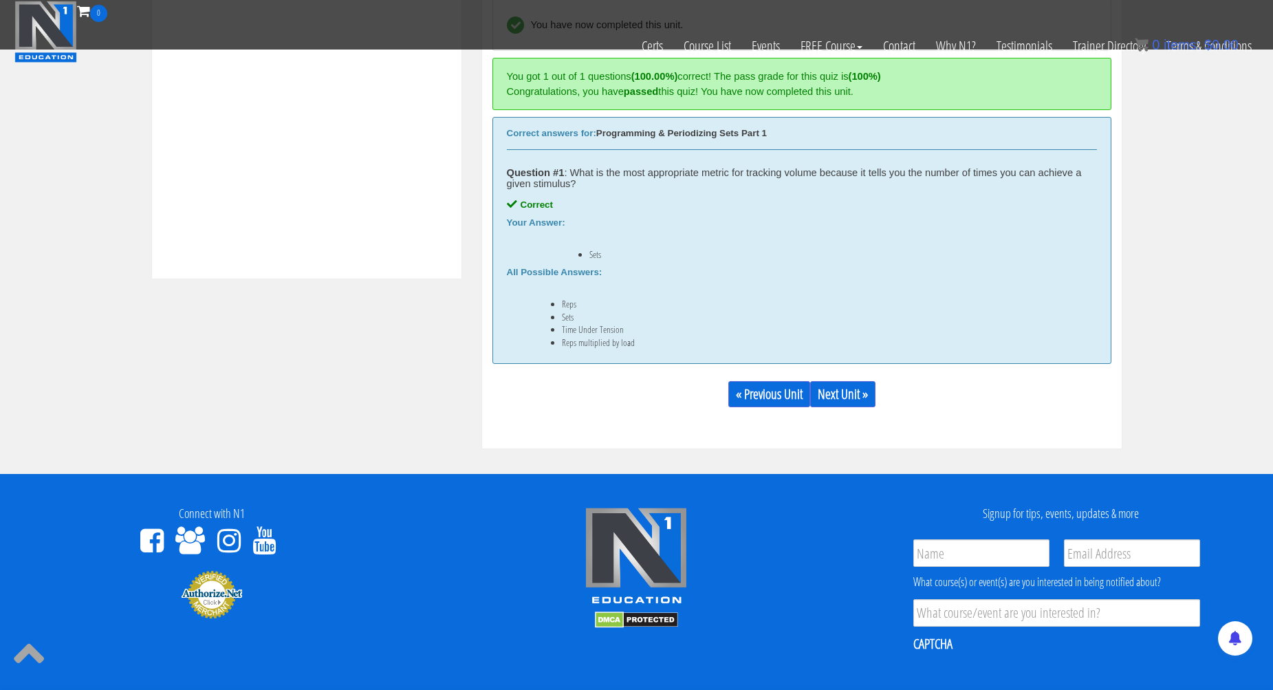
scroll to position [694, 0]
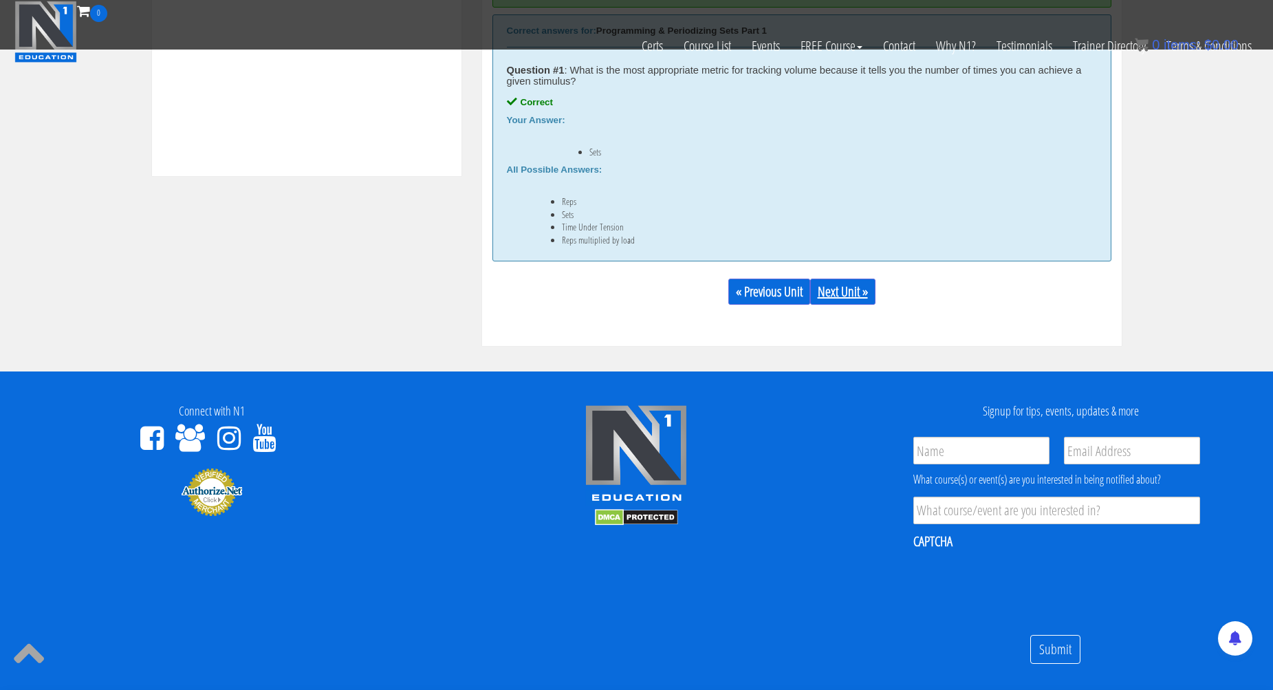
click at [861, 289] on link "Next Unit »" at bounding box center [842, 291] width 65 height 26
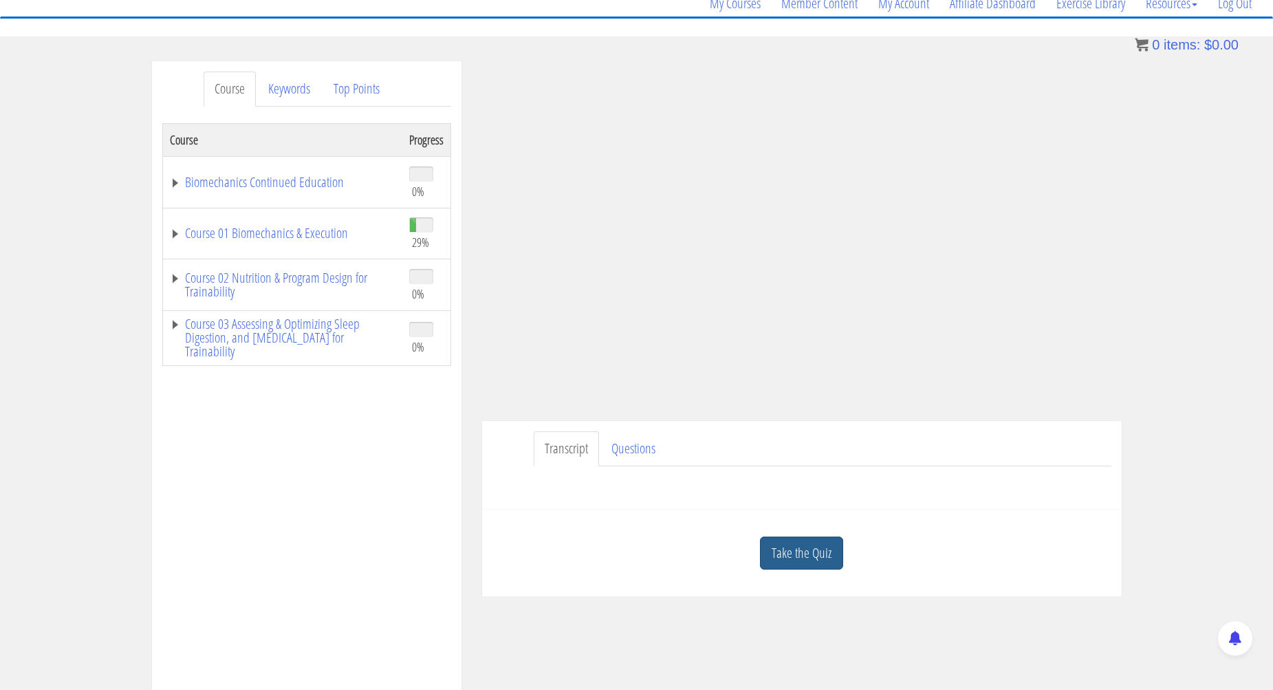
scroll to position [126, 0]
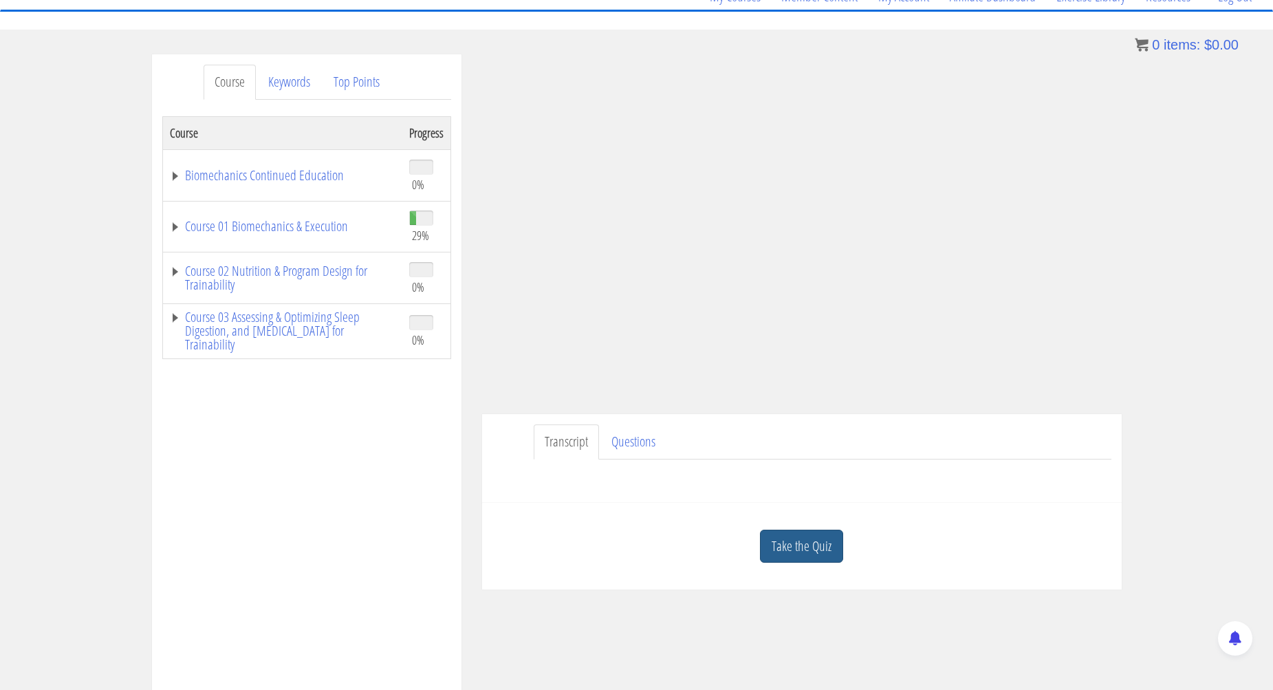
click at [815, 553] on link "Take the Quiz" at bounding box center [801, 546] width 83 height 34
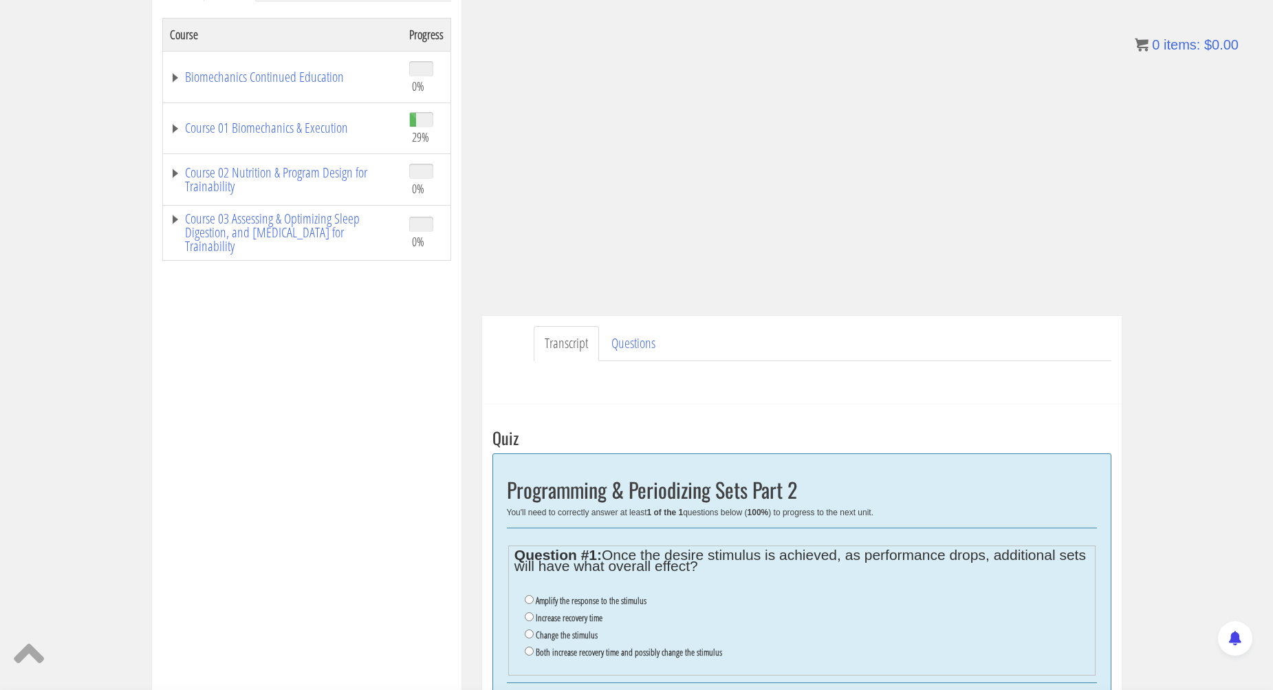
scroll to position [261, 0]
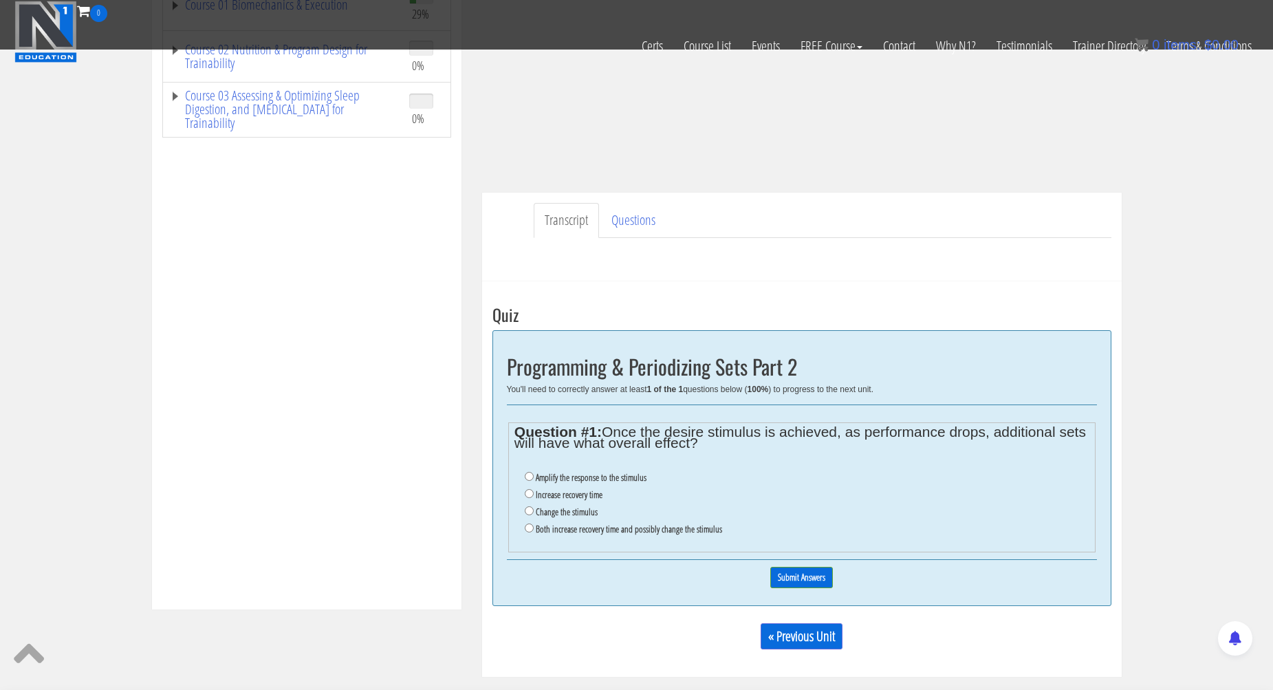
click at [575, 525] on label "Both increase recovery time and possibly change the stimulus" at bounding box center [629, 528] width 186 height 11
click at [534, 525] on input "Both increase recovery time and possibly change the stimulus" at bounding box center [529, 527] width 9 height 9
radio input "true"
click at [831, 571] on input "Submit Answers" at bounding box center [801, 577] width 63 height 21
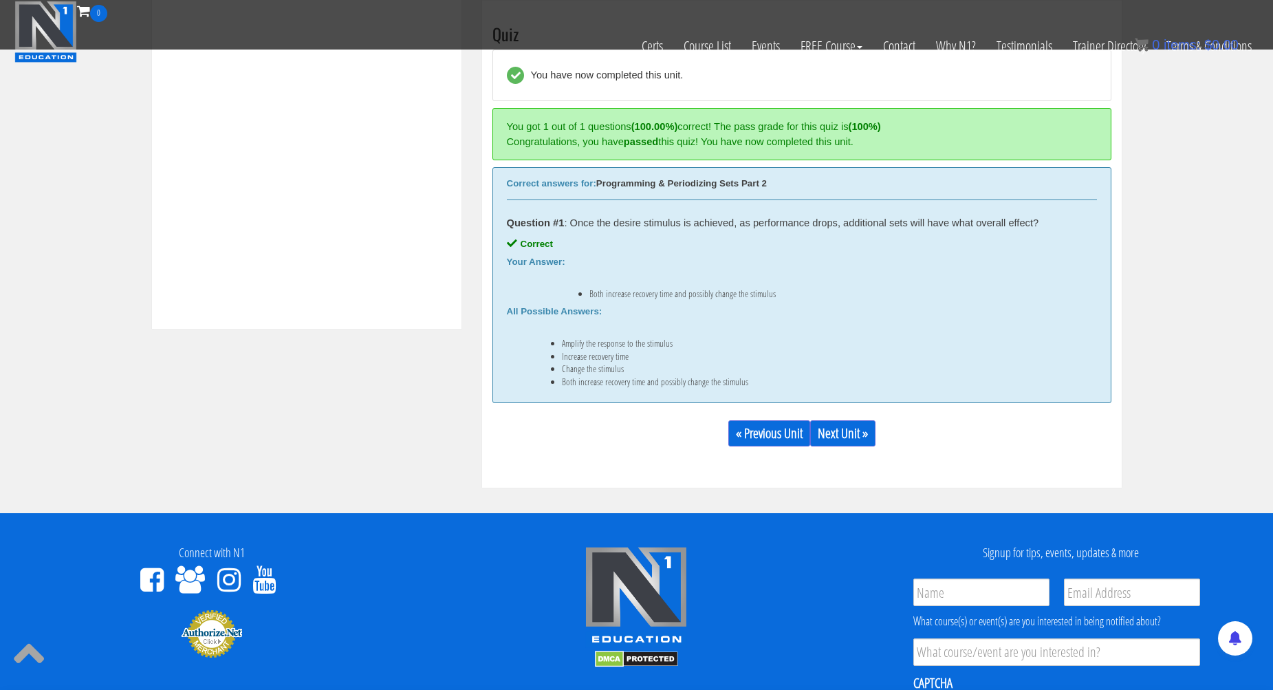
scroll to position [551, 0]
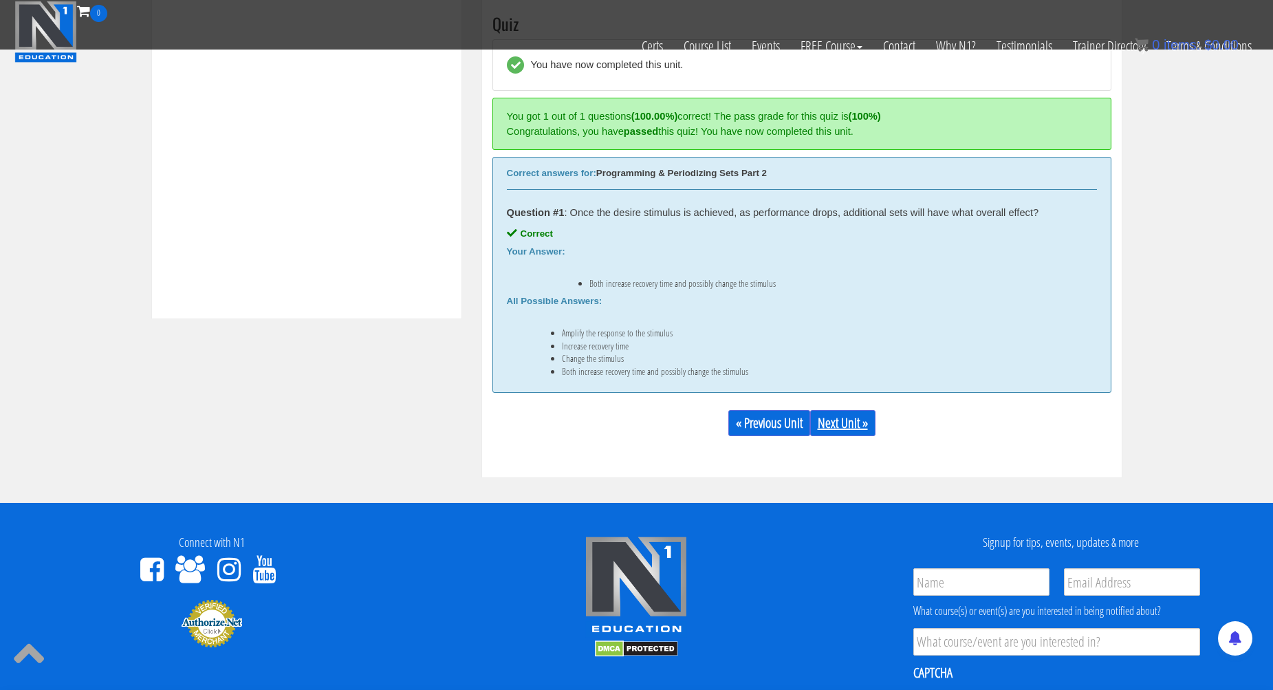
click at [833, 411] on link "Next Unit »" at bounding box center [842, 423] width 65 height 26
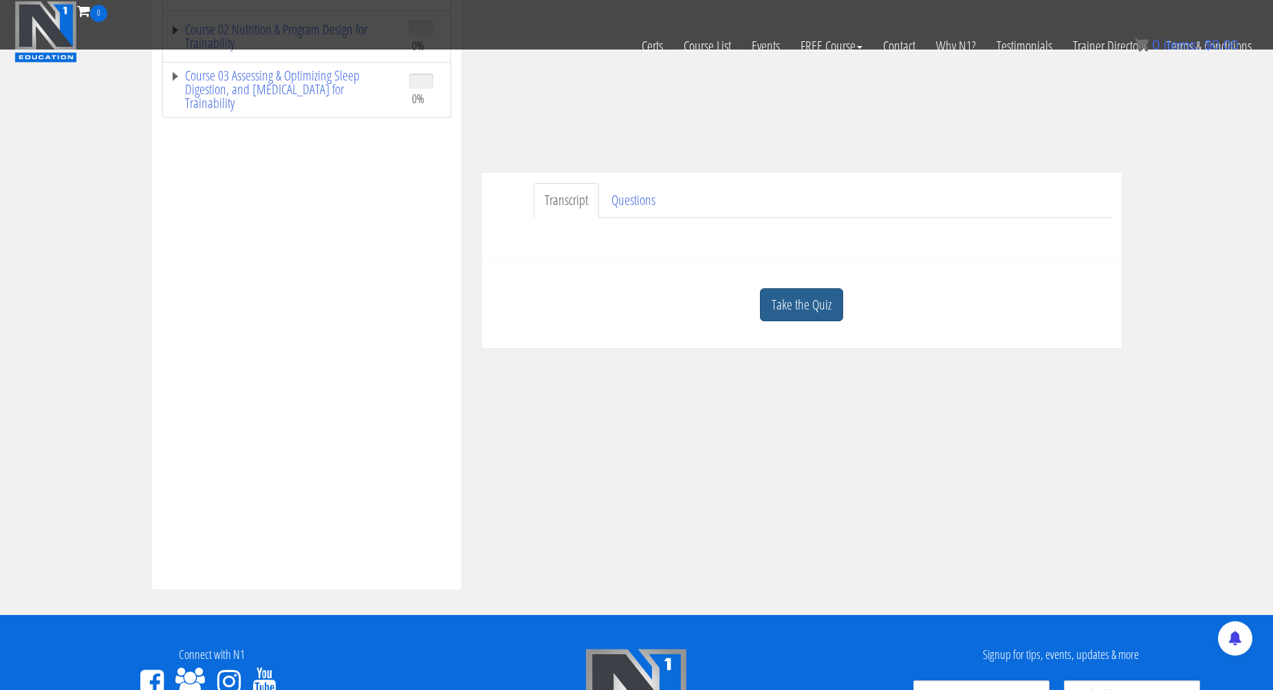
scroll to position [278, 0]
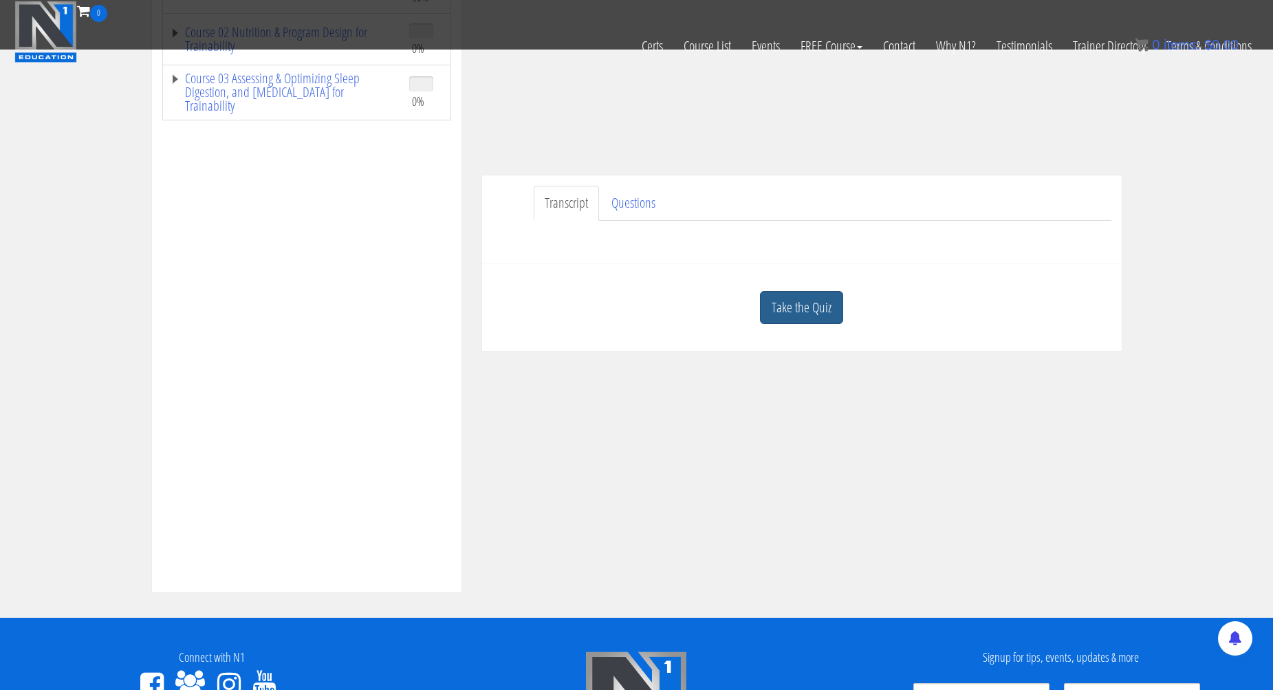
click at [782, 311] on link "Take the Quiz" at bounding box center [801, 308] width 83 height 34
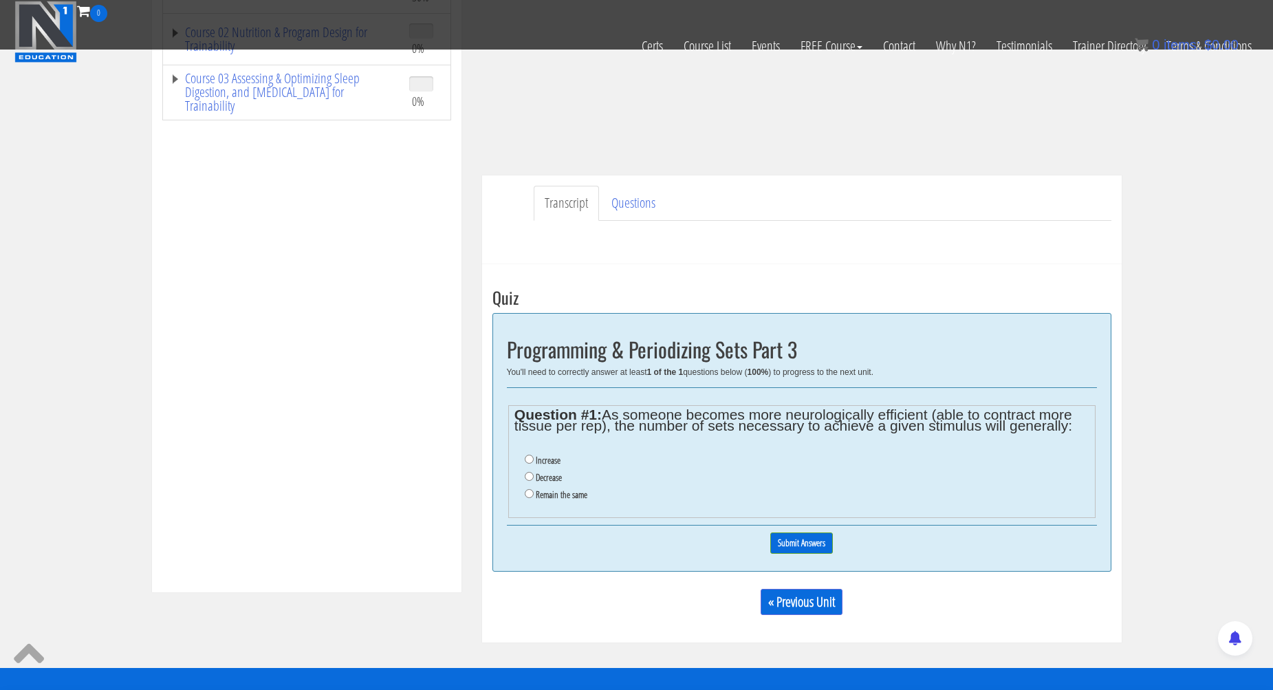
click at [560, 458] on label "Increase" at bounding box center [548, 459] width 25 height 11
click at [534, 458] on input "Increase" at bounding box center [529, 458] width 9 height 9
radio input "true"
click at [801, 534] on input "Submit Answers" at bounding box center [801, 542] width 63 height 21
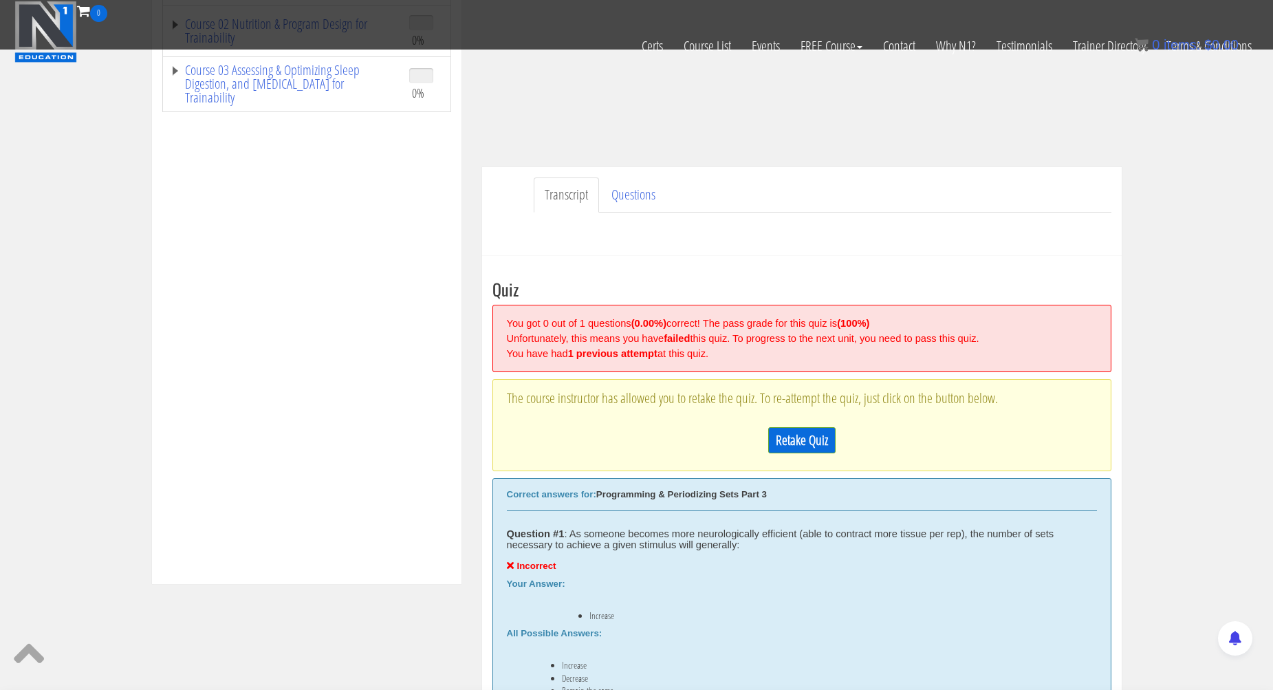
scroll to position [409, 0]
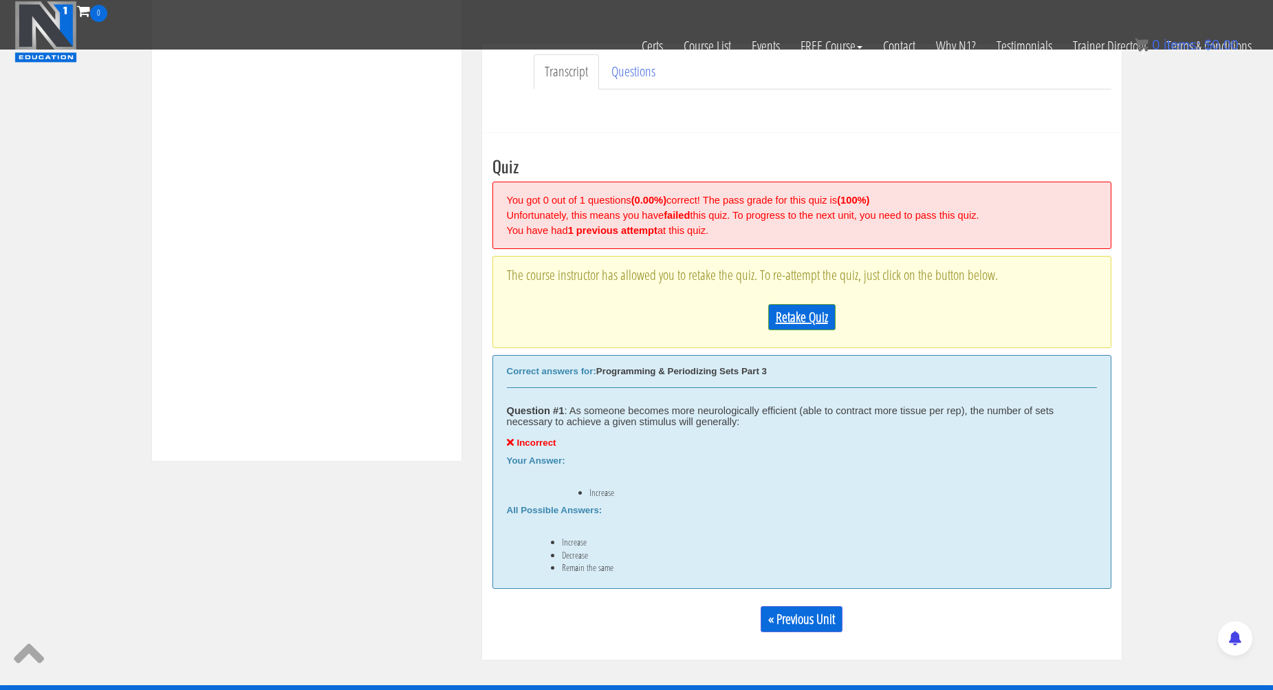
click at [809, 314] on link "Retake Quiz" at bounding box center [801, 317] width 67 height 26
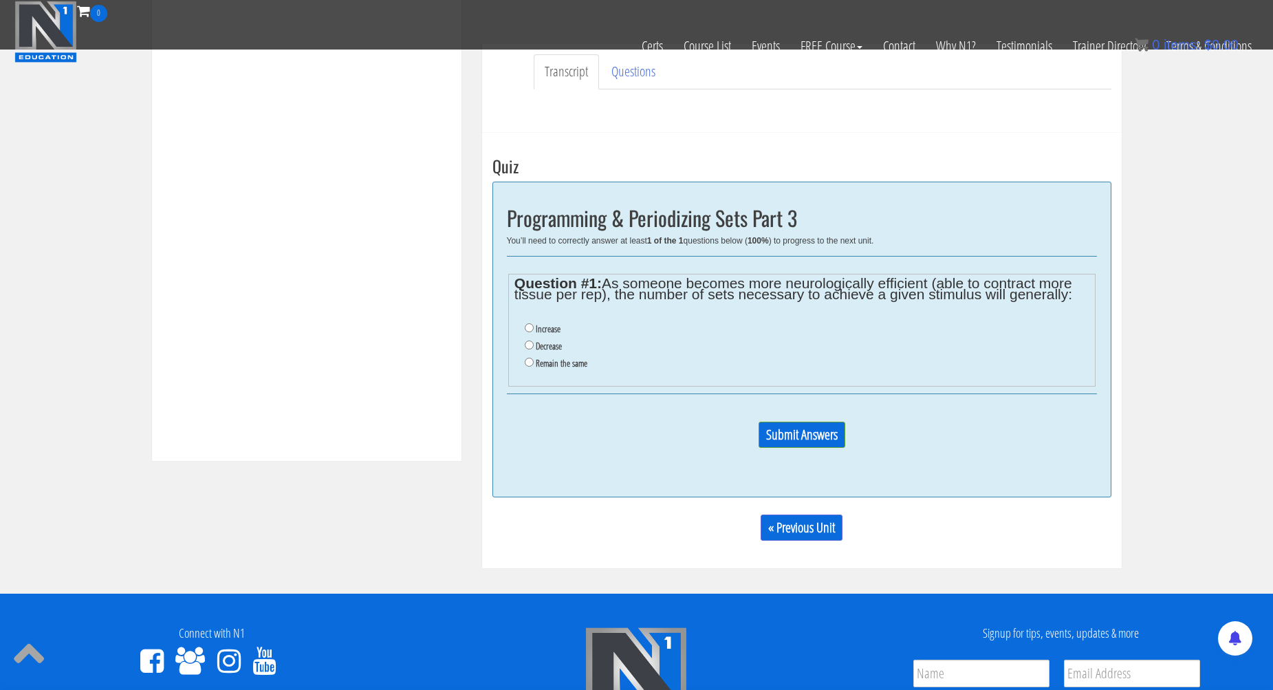
click at [545, 342] on label "Decrease" at bounding box center [549, 345] width 26 height 11
click at [534, 342] on input "Decrease" at bounding box center [529, 344] width 9 height 9
radio input "true"
click at [813, 436] on input "Submit Answers" at bounding box center [801, 434] width 87 height 26
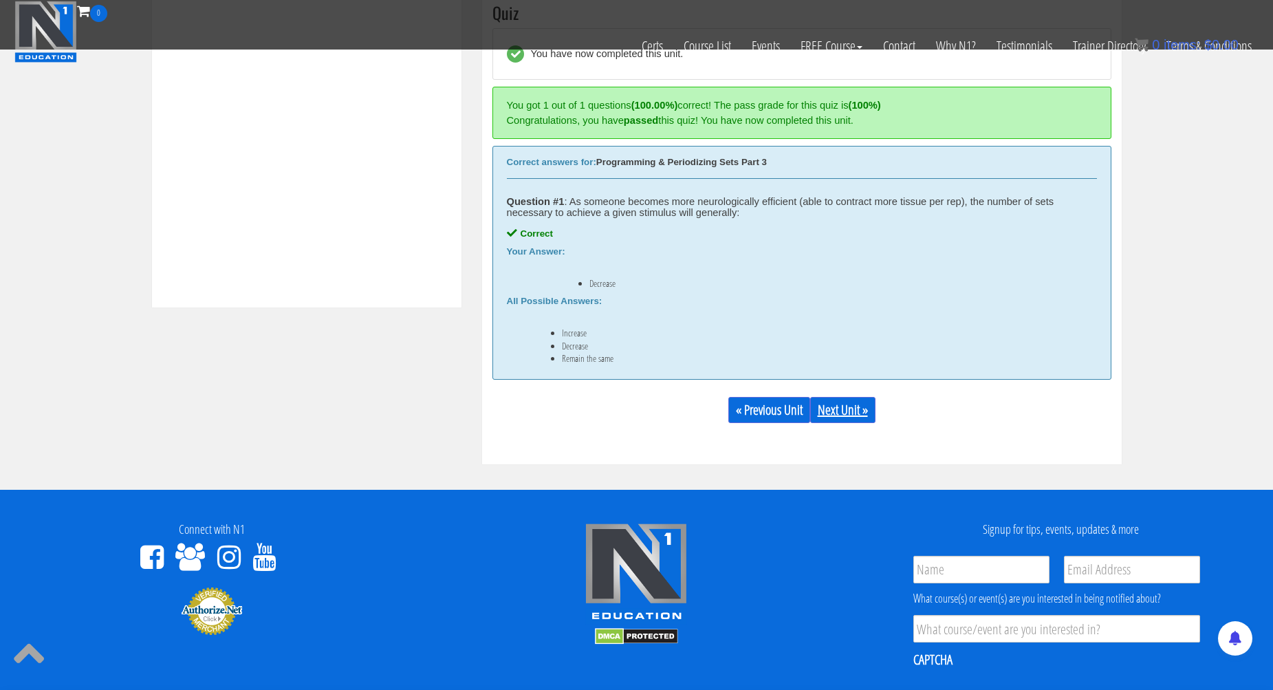
scroll to position [558, 0]
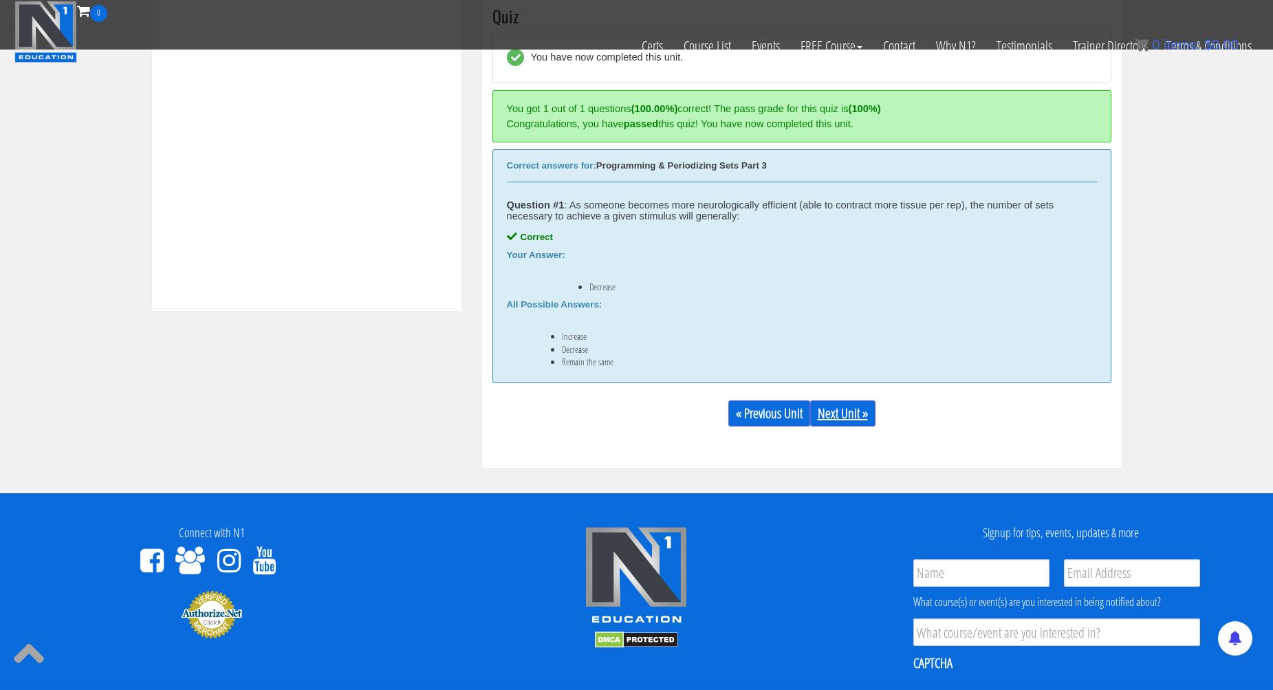
click at [846, 410] on link "Next Unit »" at bounding box center [842, 413] width 65 height 26
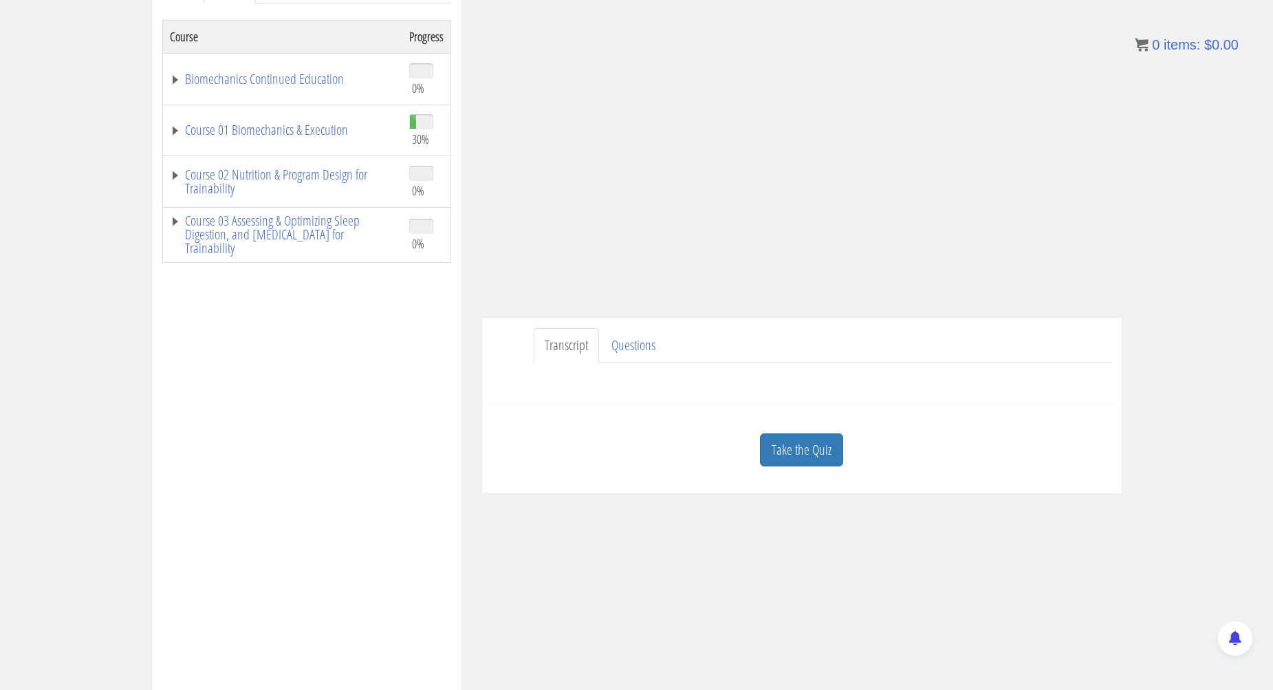
scroll to position [223, 0]
click at [813, 453] on link "Take the Quiz" at bounding box center [801, 449] width 83 height 34
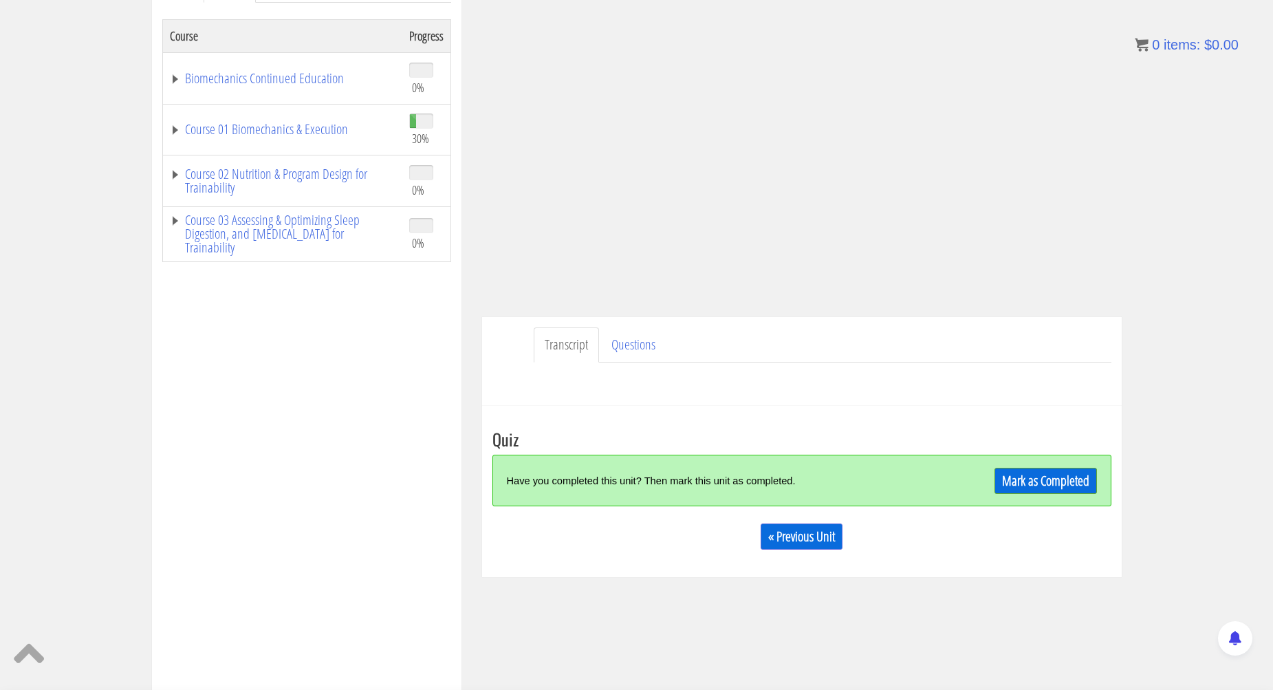
click at [1075, 480] on link "Mark as Completed" at bounding box center [1045, 481] width 102 height 26
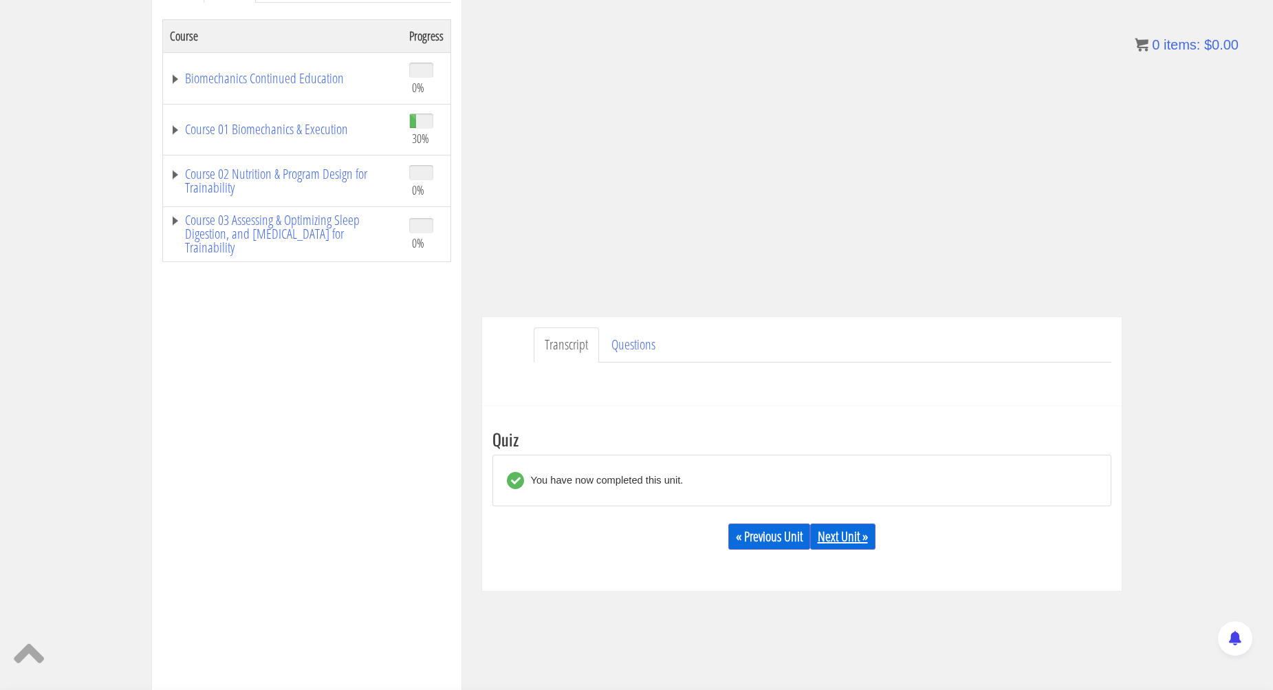
click at [857, 529] on link "Next Unit »" at bounding box center [842, 536] width 65 height 26
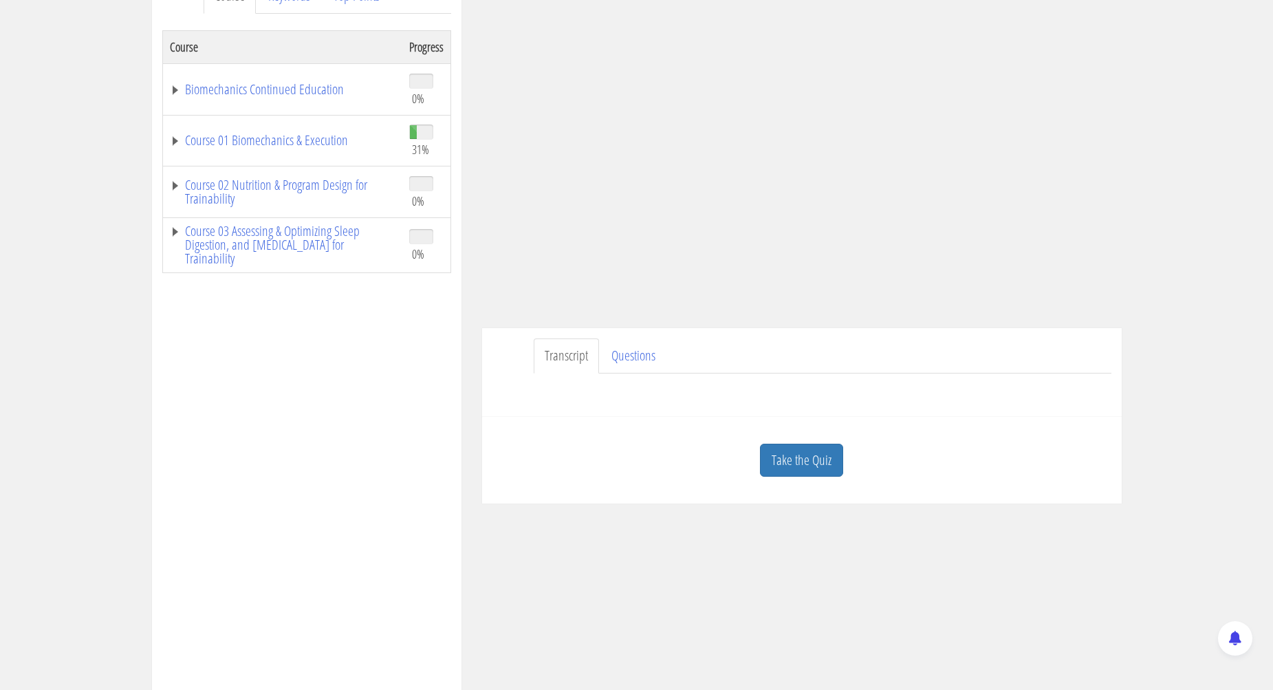
scroll to position [218, 0]
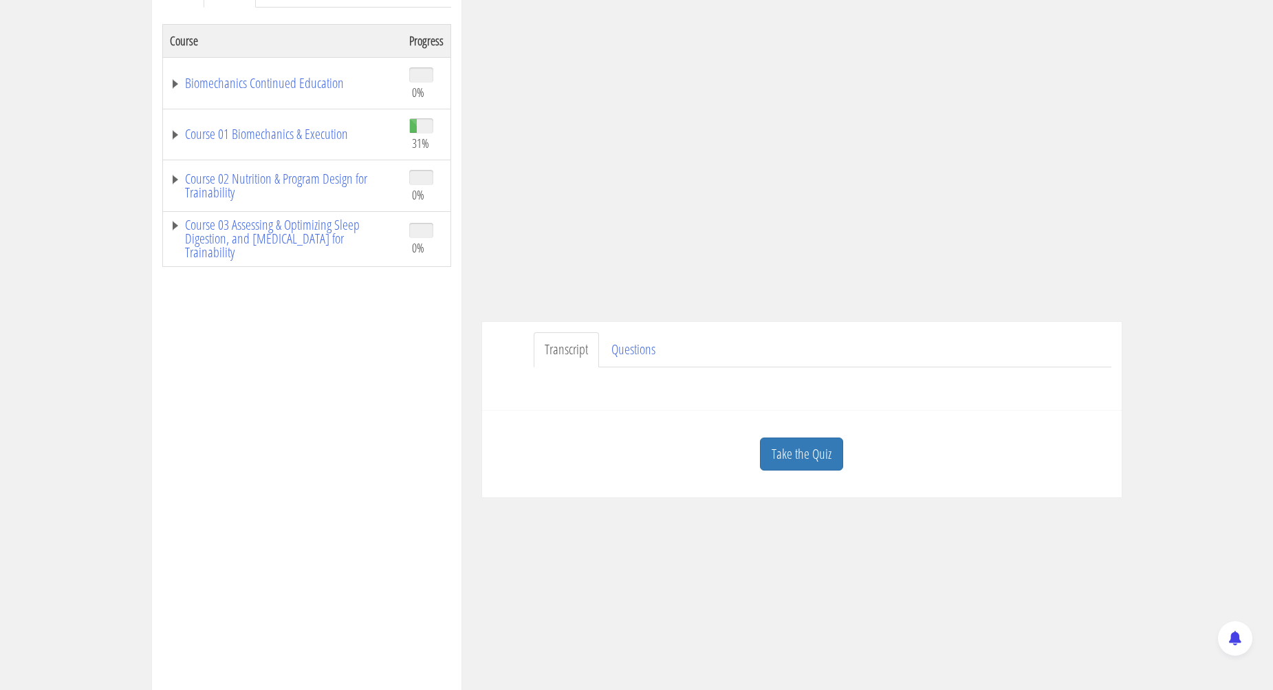
click at [787, 448] on link "Take the Quiz" at bounding box center [801, 454] width 83 height 34
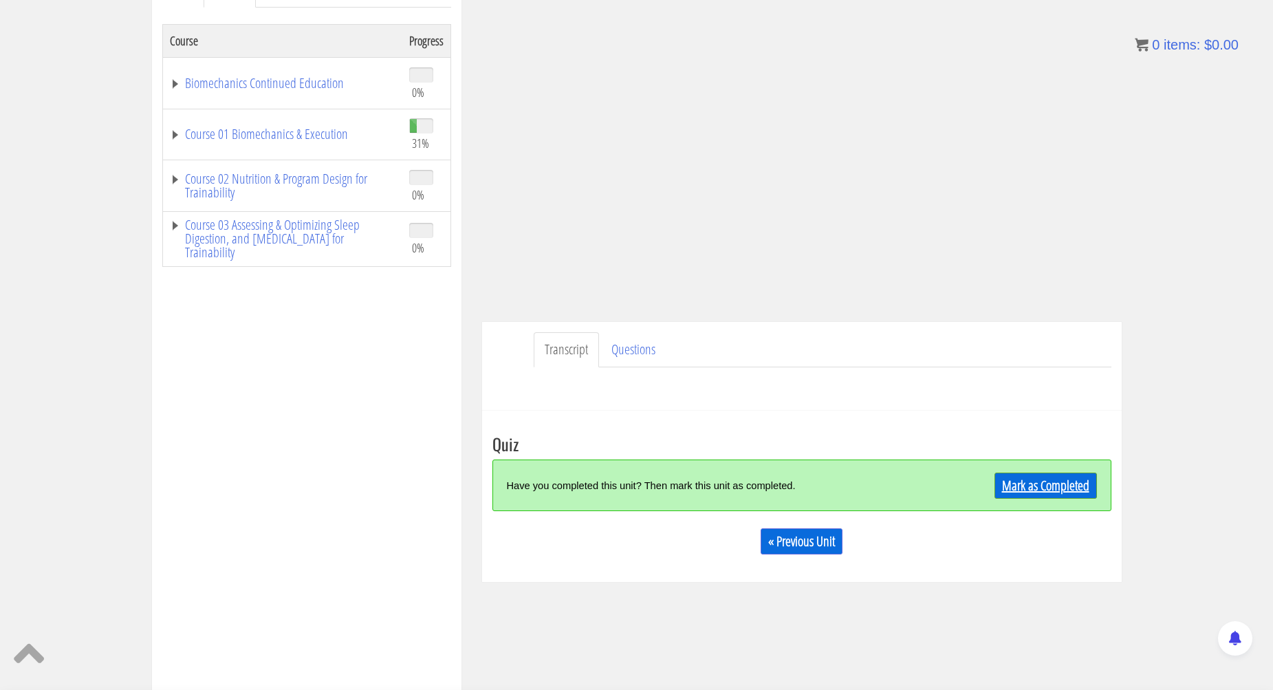
click at [1043, 479] on link "Mark as Completed" at bounding box center [1045, 485] width 102 height 26
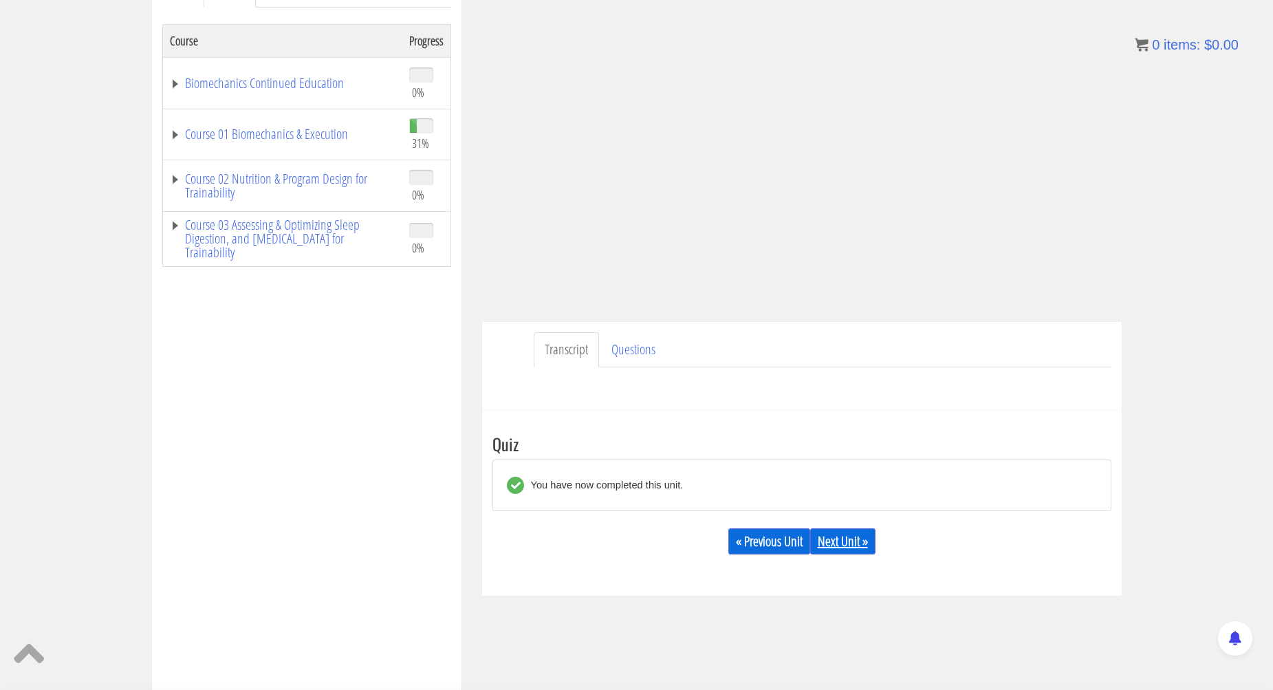
click at [862, 547] on link "Next Unit »" at bounding box center [842, 541] width 65 height 26
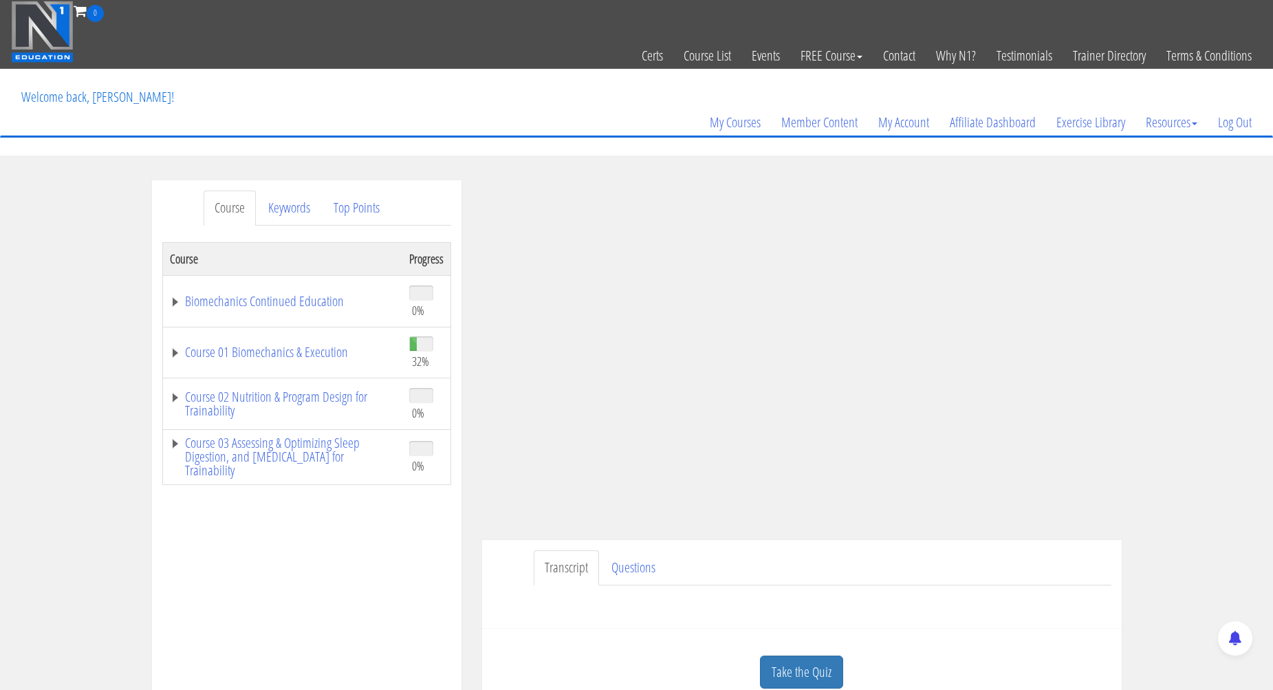
drag, startPoint x: 804, startPoint y: 661, endPoint x: 798, endPoint y: 654, distance: 9.2
click at [804, 659] on link "Take the Quiz" at bounding box center [801, 672] width 83 height 34
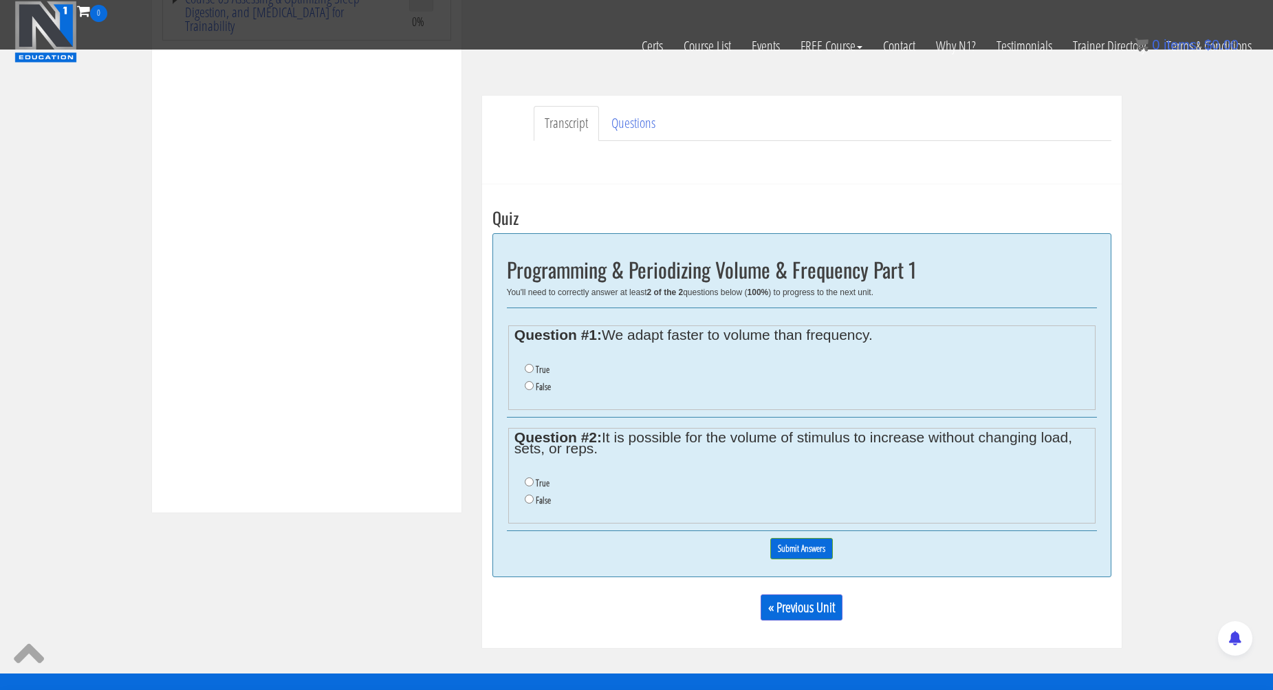
scroll to position [359, 0]
